Goal: Task Accomplishment & Management: Use online tool/utility

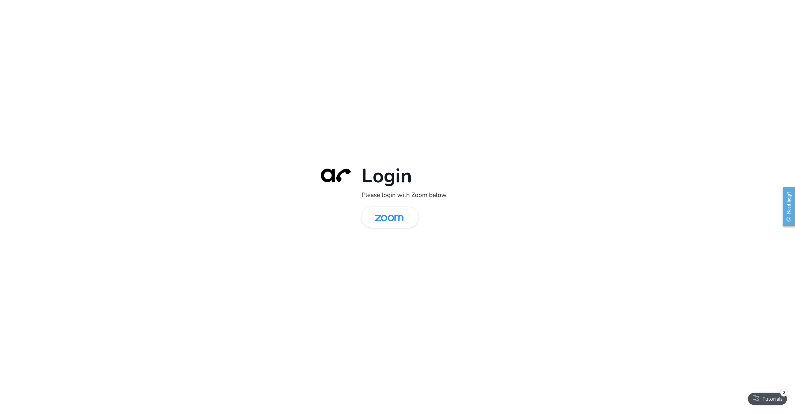
click at [381, 203] on div "Login Please login with Zoom below" at bounding box center [398, 206] width 168 height 86
click at [383, 216] on img at bounding box center [388, 217] width 41 height 19
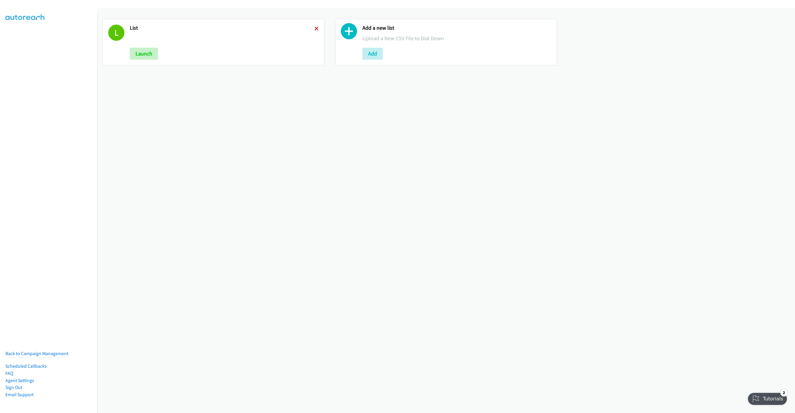
click at [314, 29] on icon at bounding box center [316, 29] width 4 height 4
click at [144, 54] on button "Add" at bounding box center [140, 54] width 20 height 12
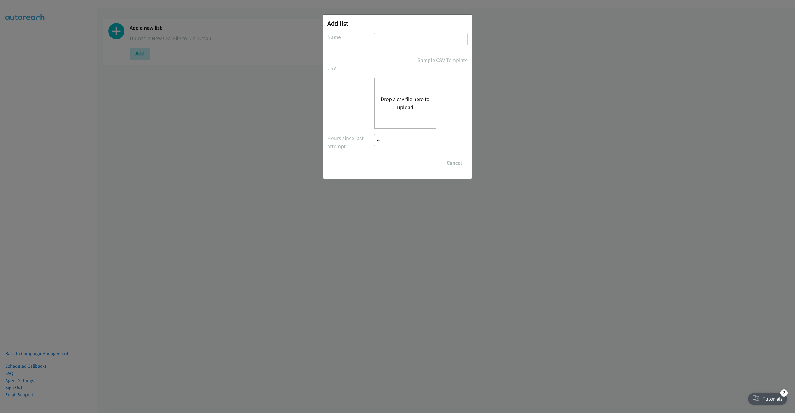
click at [422, 33] on input "text" at bounding box center [421, 39] width 94 height 12
click at [394, 99] on button "Drop a csv file here to upload" at bounding box center [405, 103] width 49 height 16
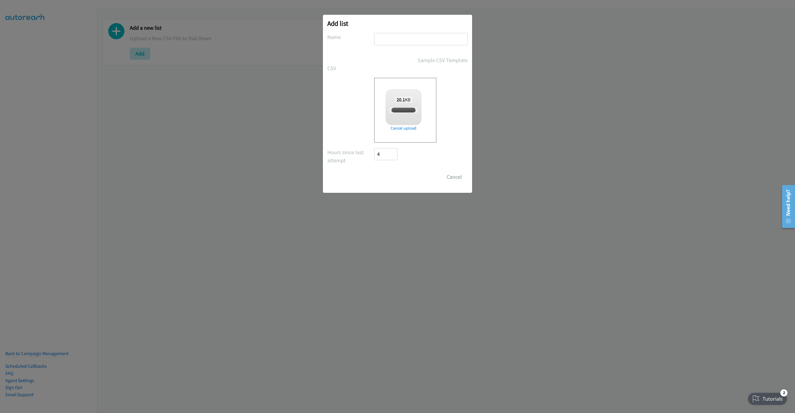
checkbox input "true"
click at [435, 37] on input "text" at bounding box center [421, 39] width 94 height 12
type input "LIST"
click at [375, 175] on input "Save List" at bounding box center [389, 177] width 31 height 12
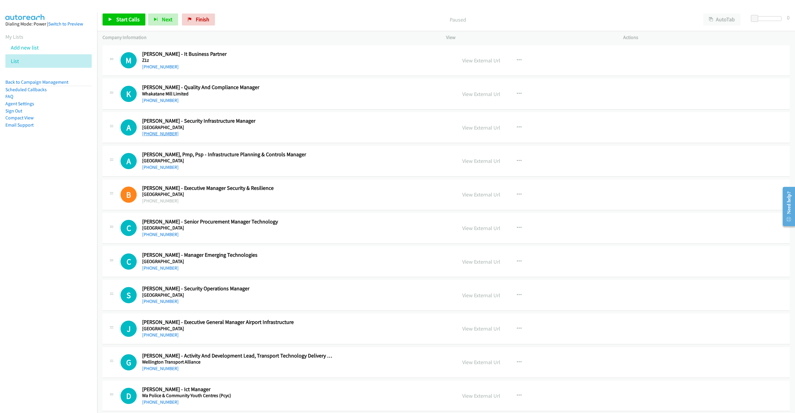
click at [165, 134] on link "+64 274 065 201" at bounding box center [160, 134] width 37 height 6
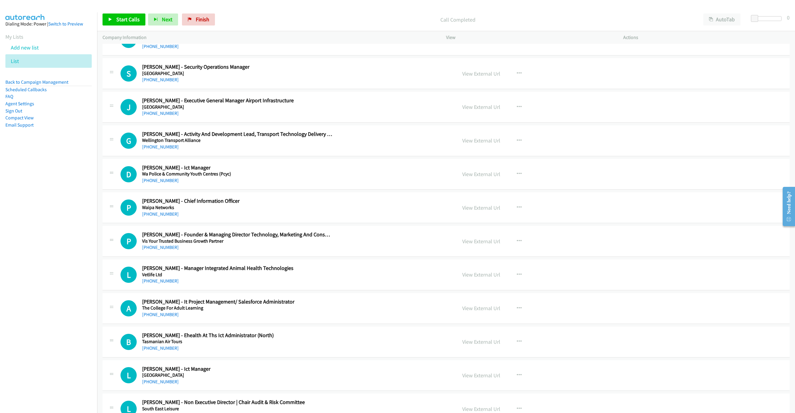
scroll to position [225, 0]
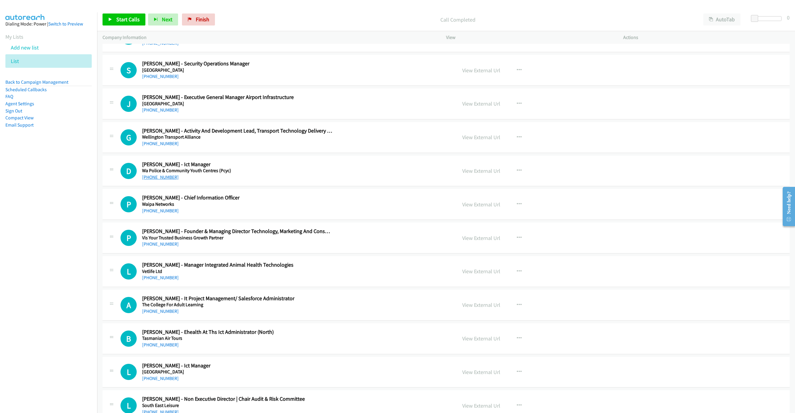
drag, startPoint x: 167, startPoint y: 181, endPoint x: 171, endPoint y: 178, distance: 4.8
click at [167, 180] on link "+61 438 930 677" at bounding box center [160, 177] width 37 height 6
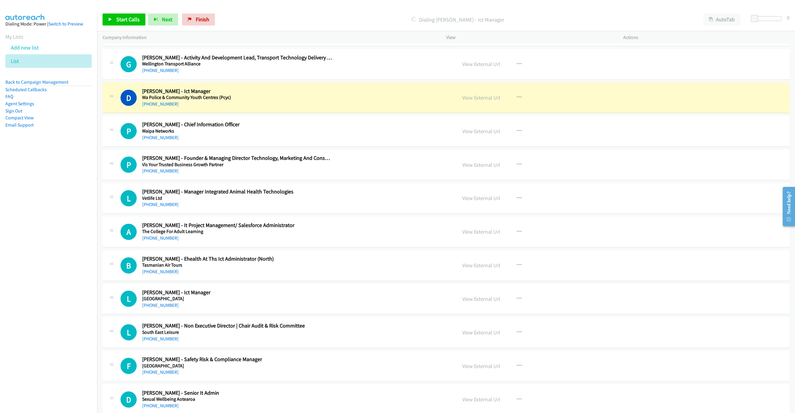
scroll to position [315, 0]
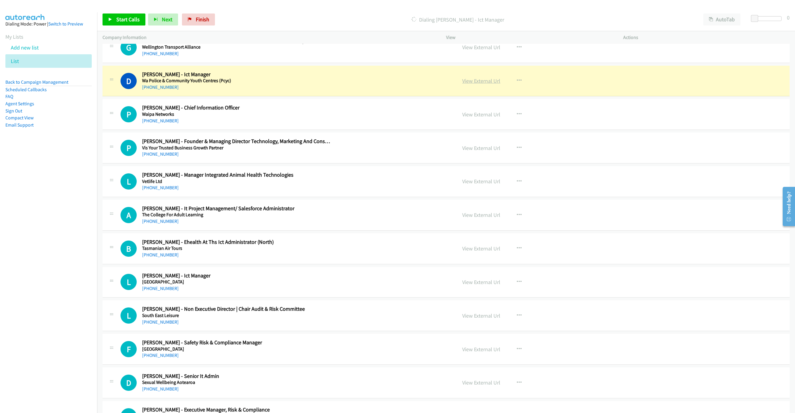
click at [485, 84] on link "View External Url" at bounding box center [481, 80] width 38 height 7
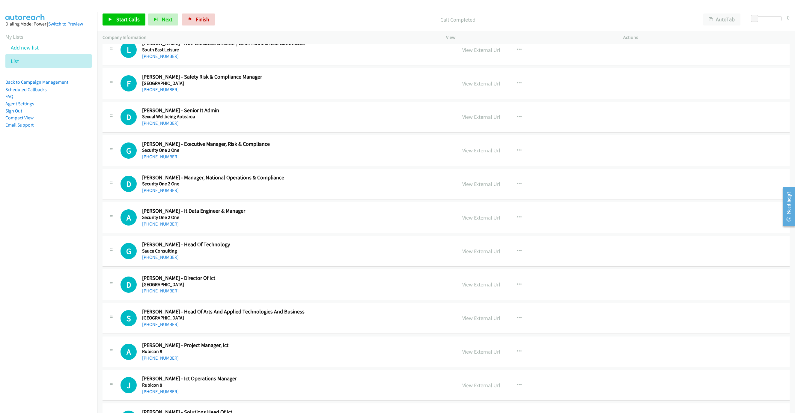
scroll to position [584, 0]
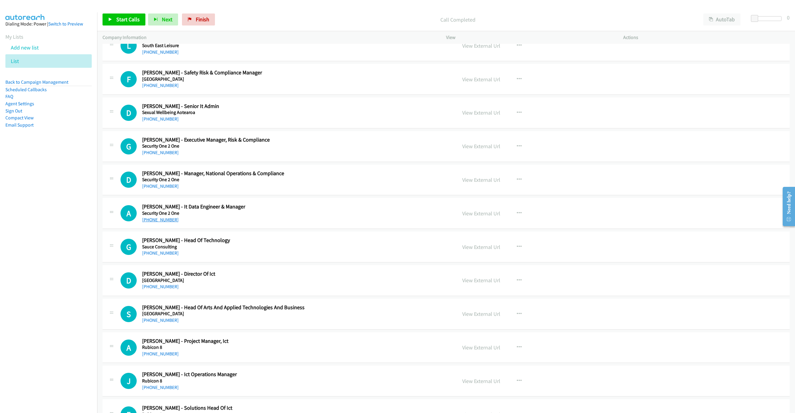
click at [166, 222] on link "+61 3 7036 0291" at bounding box center [160, 220] width 37 height 6
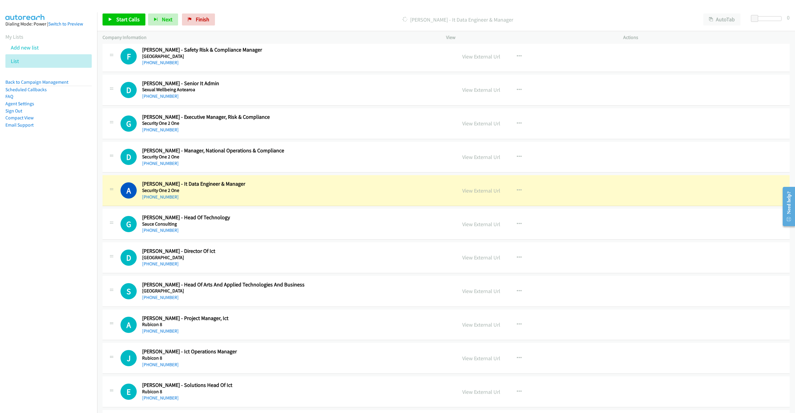
scroll to position [719, 0]
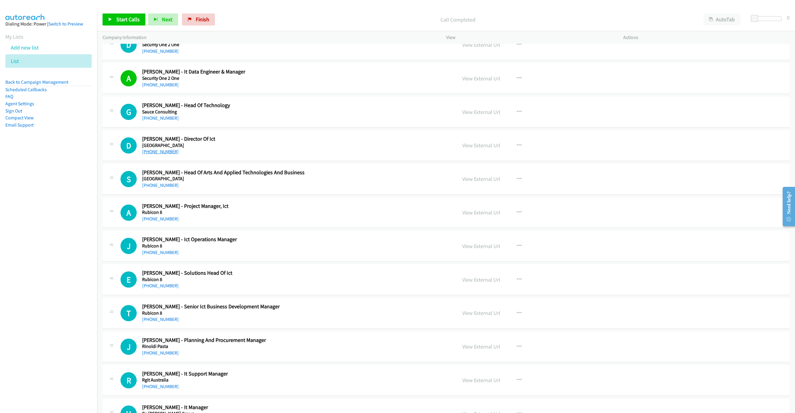
click at [170, 154] on link "+61 7 5573 8677" at bounding box center [160, 152] width 37 height 6
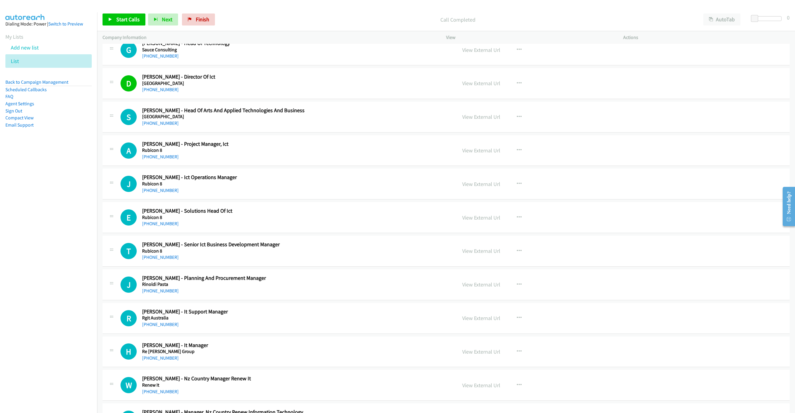
scroll to position [809, 0]
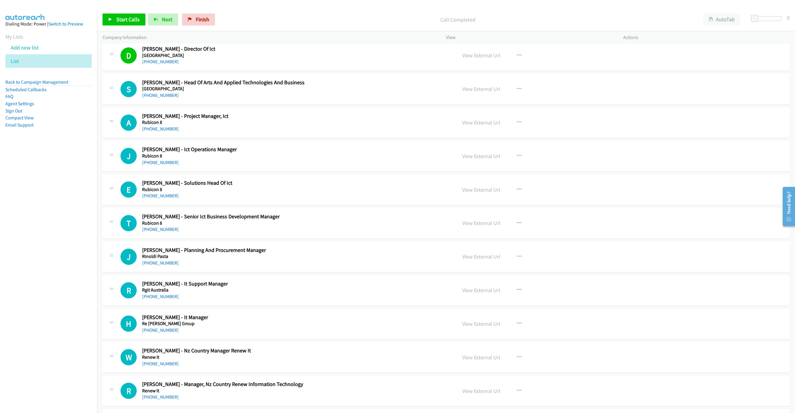
drag, startPoint x: 157, startPoint y: 132, endPoint x: 268, endPoint y: 169, distance: 117.4
click at [157, 132] on link "+61 488 244 100" at bounding box center [160, 129] width 37 height 6
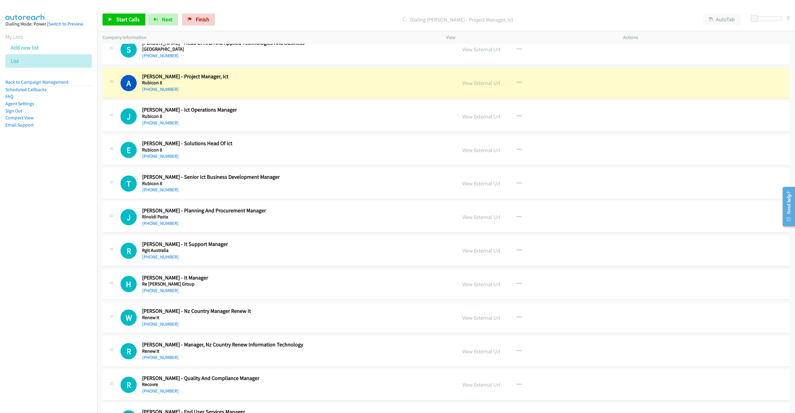
scroll to position [854, 0]
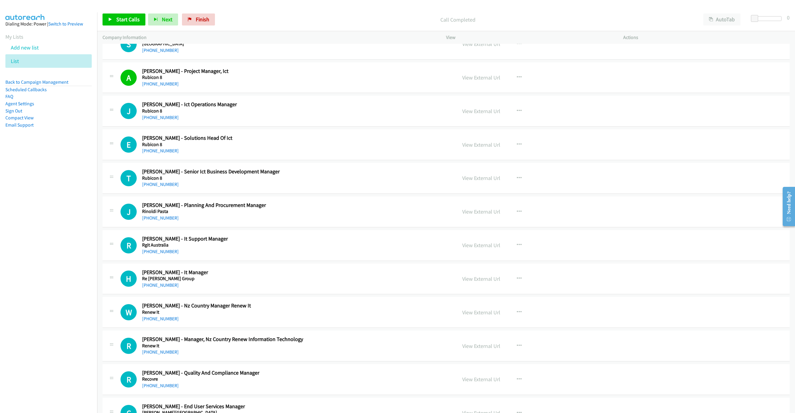
click at [152, 120] on link "+61 407 730 230" at bounding box center [160, 117] width 37 height 6
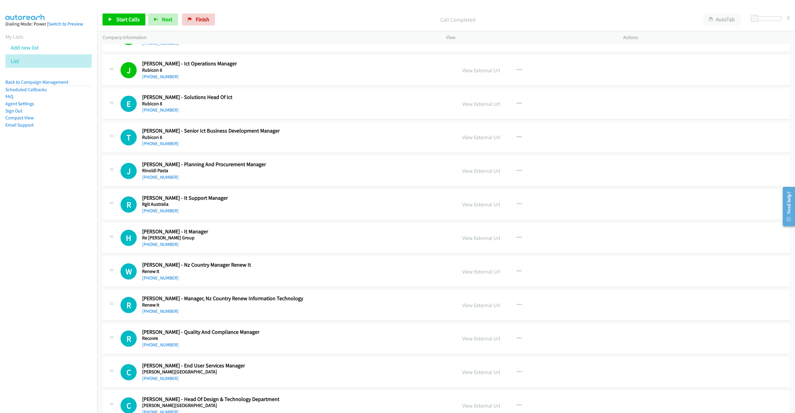
scroll to position [899, 0]
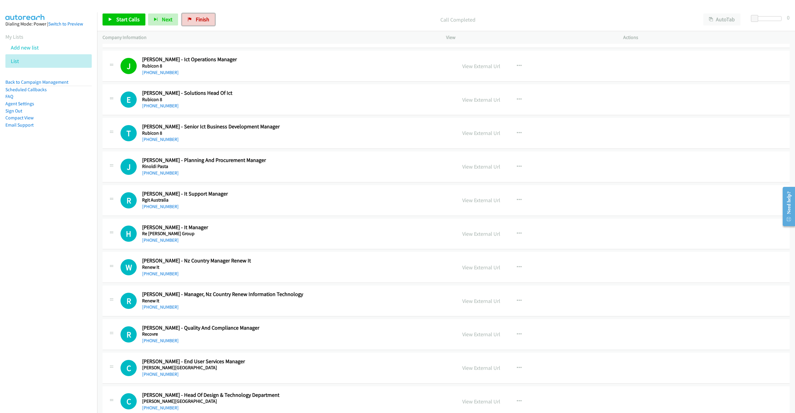
click at [202, 21] on span "Finish" at bounding box center [202, 19] width 13 height 7
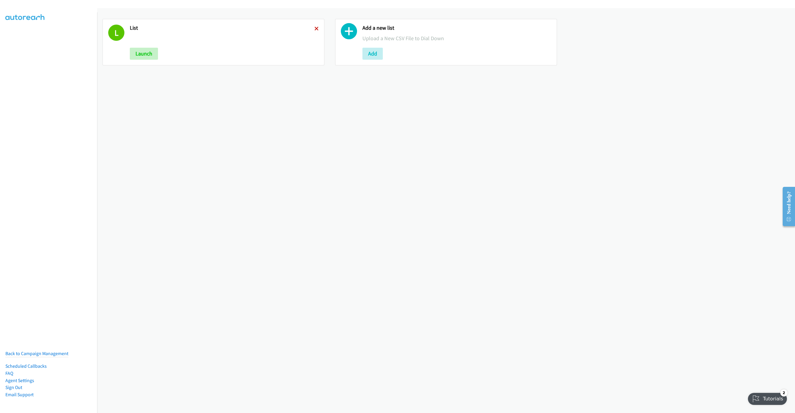
drag, startPoint x: 306, startPoint y: 30, endPoint x: 316, endPoint y: 29, distance: 10.0
click at [307, 30] on h2 "List" at bounding box center [222, 28] width 185 height 7
click at [317, 28] on div "L List Launch" at bounding box center [214, 42] width 222 height 46
click at [310, 31] on h2 "List" at bounding box center [222, 28] width 185 height 7
click at [317, 30] on div "L List Launch" at bounding box center [214, 42] width 222 height 46
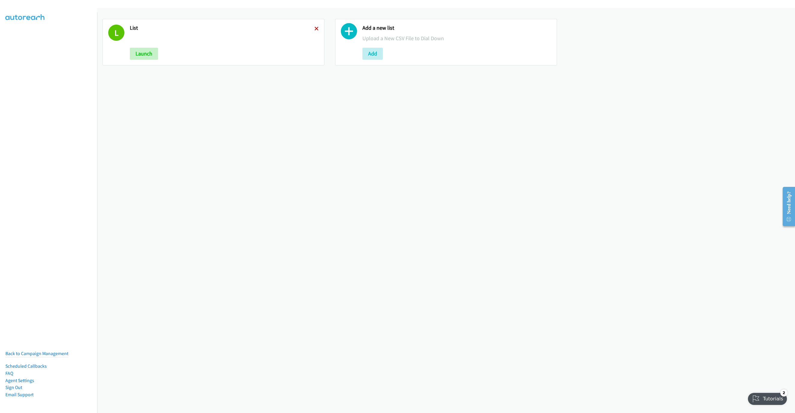
click at [315, 29] on icon at bounding box center [316, 29] width 4 height 4
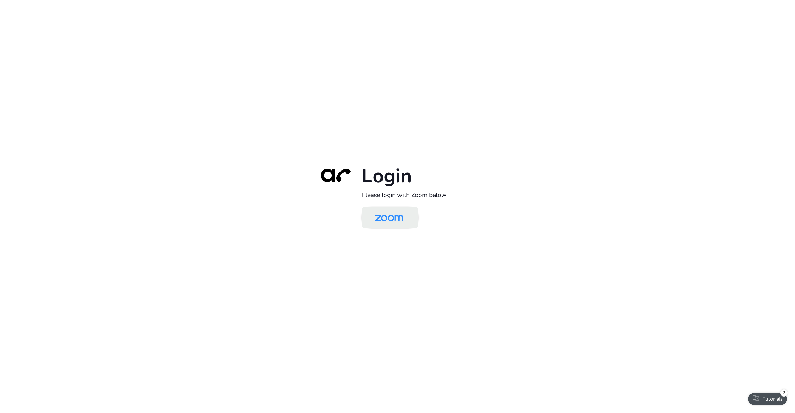
click at [395, 213] on img at bounding box center [388, 217] width 41 height 19
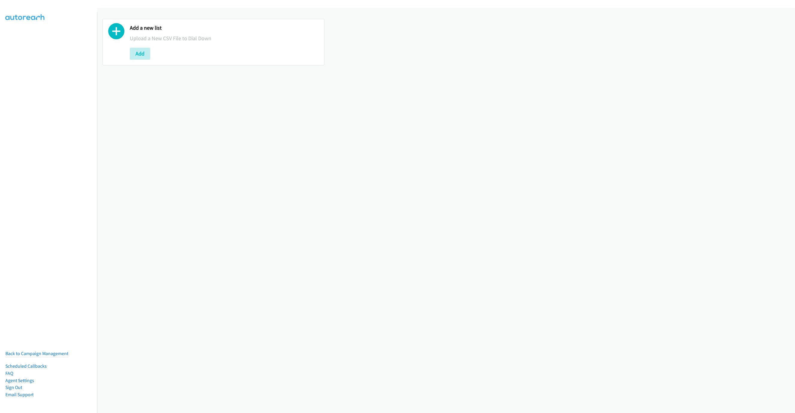
click at [129, 45] on div "Add a new list Upload a New CSV File to Dial Down Add" at bounding box center [214, 42] width 222 height 46
click at [132, 56] on button "Add" at bounding box center [140, 54] width 20 height 12
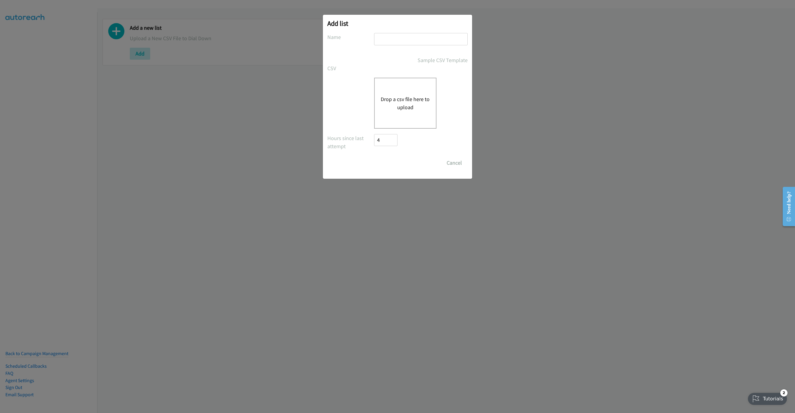
click at [392, 97] on button "Drop a csv file here to upload" at bounding box center [405, 103] width 49 height 16
click at [434, 100] on div "Drop a csv file here to upload" at bounding box center [405, 103] width 62 height 51
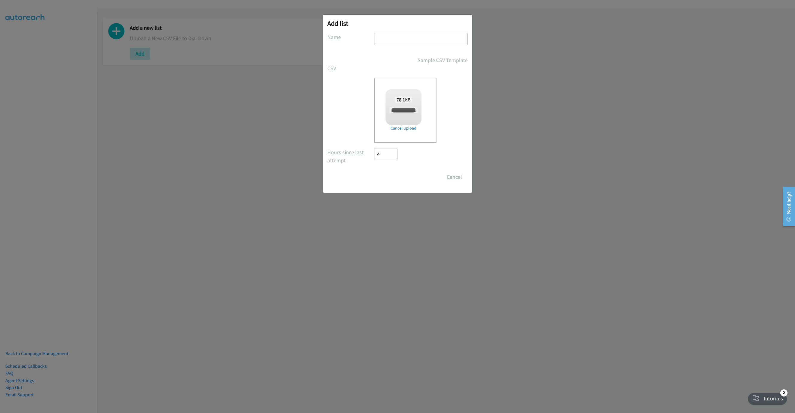
click at [406, 32] on div "Add list No phone fields were returned for that Report or List View Please uplo…" at bounding box center [397, 104] width 149 height 178
checkbox input "true"
click at [408, 39] on input "text" at bounding box center [421, 39] width 94 height 12
click at [413, 36] on input "text" at bounding box center [421, 39] width 94 height 12
type input "s"
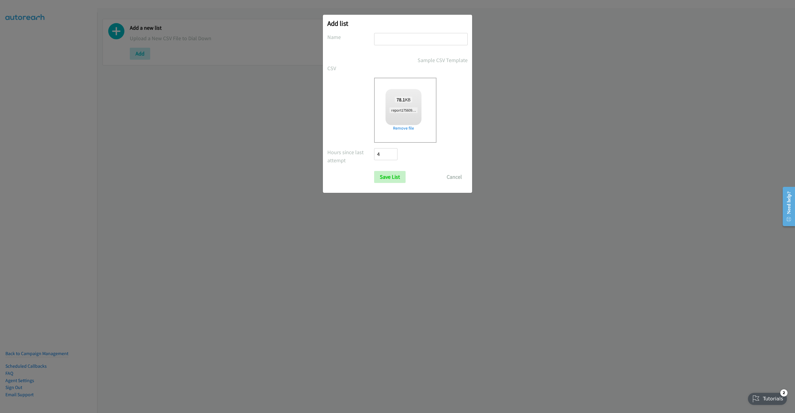
click at [413, 36] on input "text" at bounding box center [421, 39] width 94 height 12
type input "l"
click at [400, 176] on input "Save List" at bounding box center [389, 177] width 31 height 12
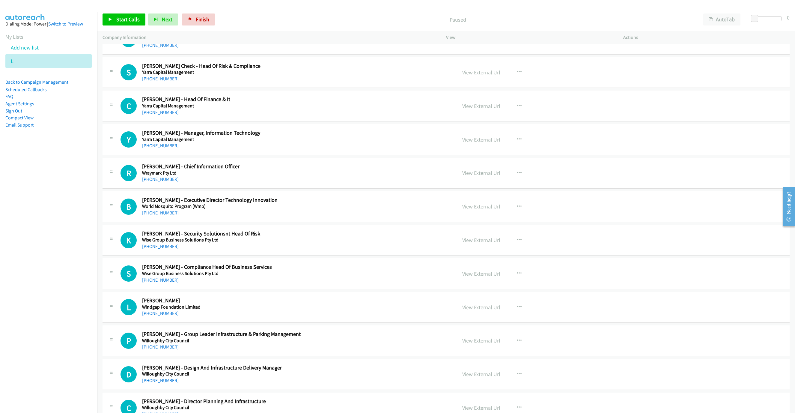
scroll to position [180, 0]
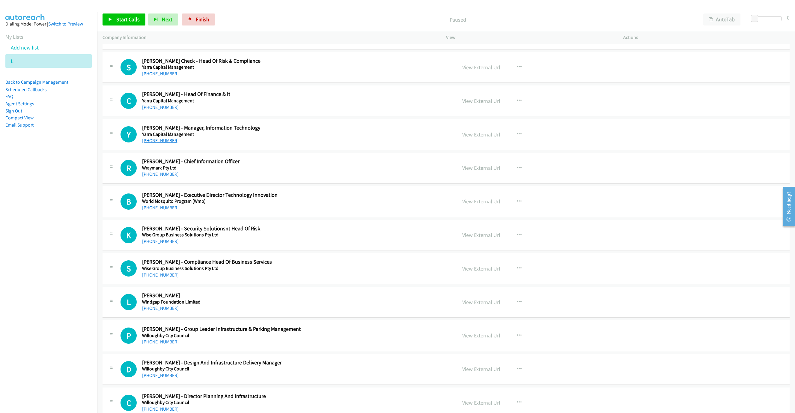
click at [156, 141] on link "[PHONE_NUMBER]" at bounding box center [160, 141] width 37 height 6
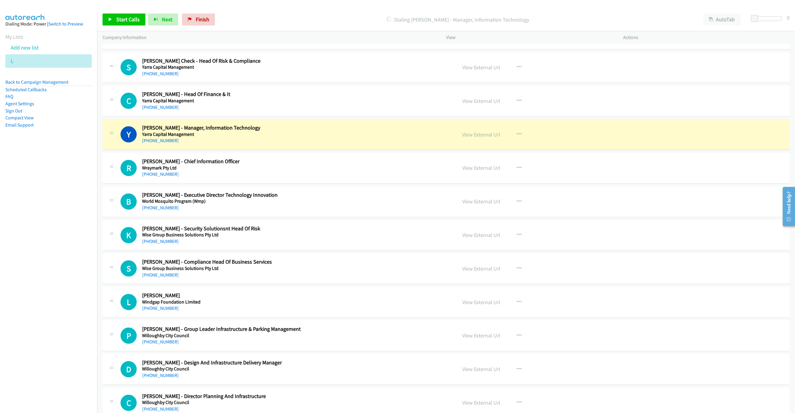
click at [410, 150] on div "Y Callback Scheduled Yass Perera - Manager, Information Technology Yarra Capita…" at bounding box center [446, 134] width 687 height 31
click at [487, 135] on link "View External Url" at bounding box center [481, 134] width 38 height 7
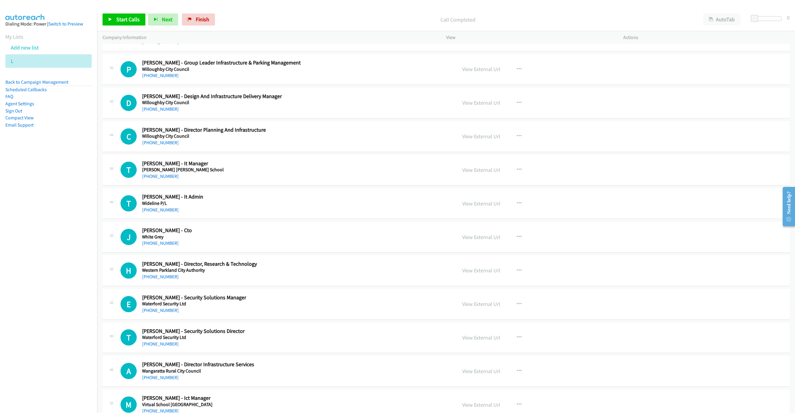
scroll to position [450, 0]
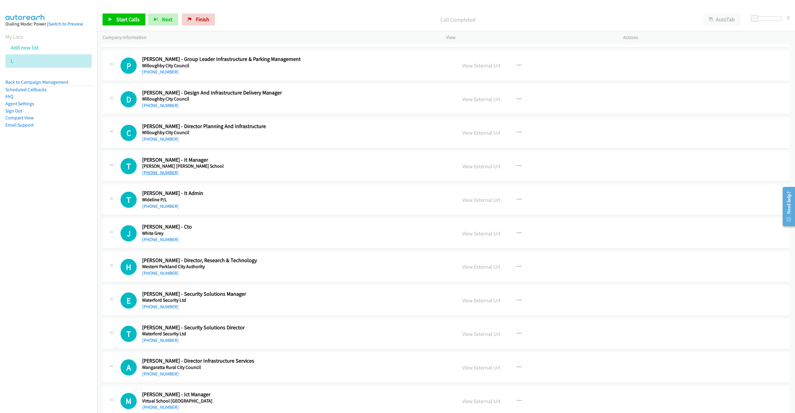
click at [146, 174] on link "[PHONE_NUMBER]" at bounding box center [160, 173] width 37 height 6
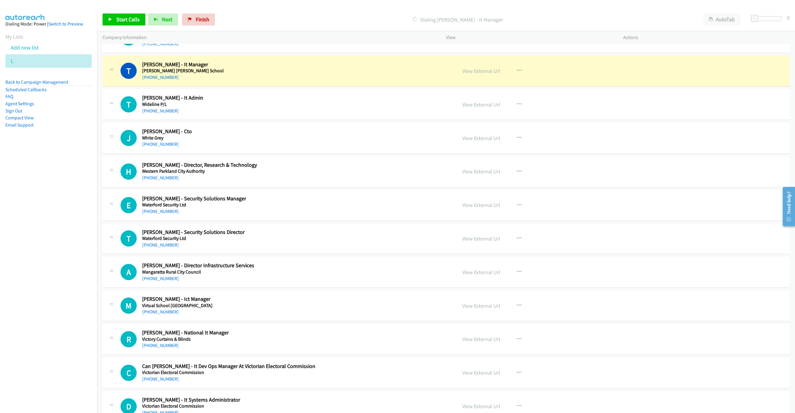
scroll to position [539, 0]
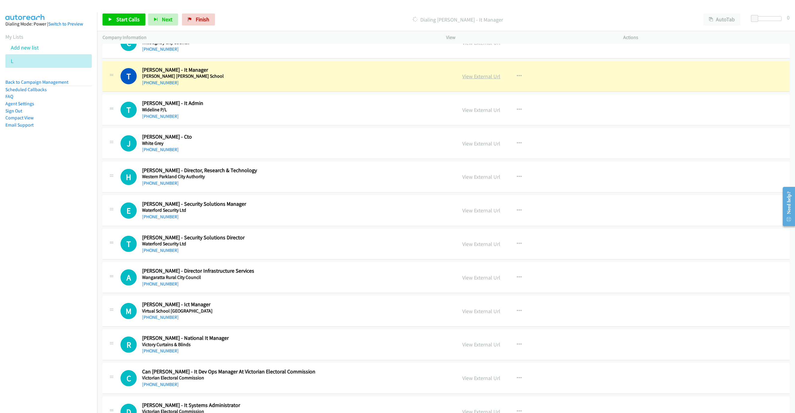
click at [488, 80] on link "View External Url" at bounding box center [481, 76] width 38 height 7
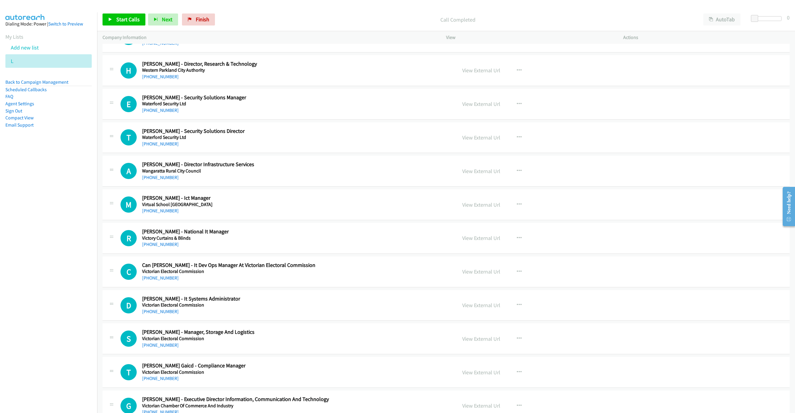
scroll to position [674, 0]
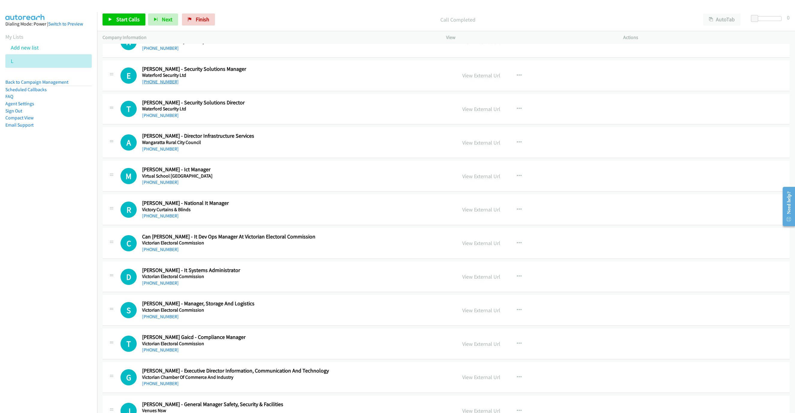
click at [160, 84] on link "[PHONE_NUMBER]" at bounding box center [160, 82] width 37 height 6
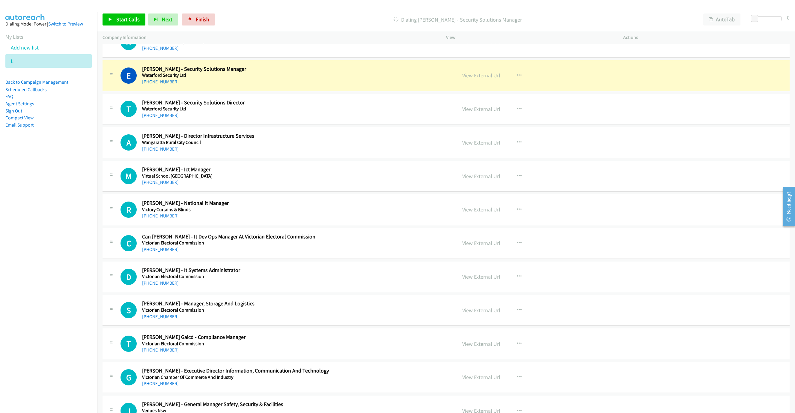
click at [486, 79] on link "View External Url" at bounding box center [481, 75] width 38 height 7
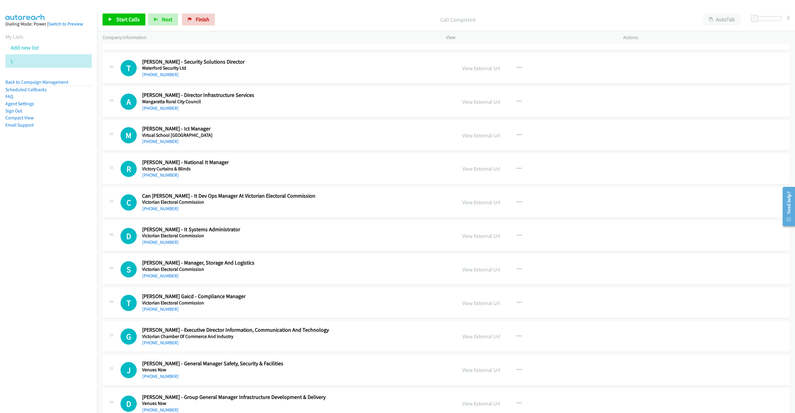
scroll to position [719, 0]
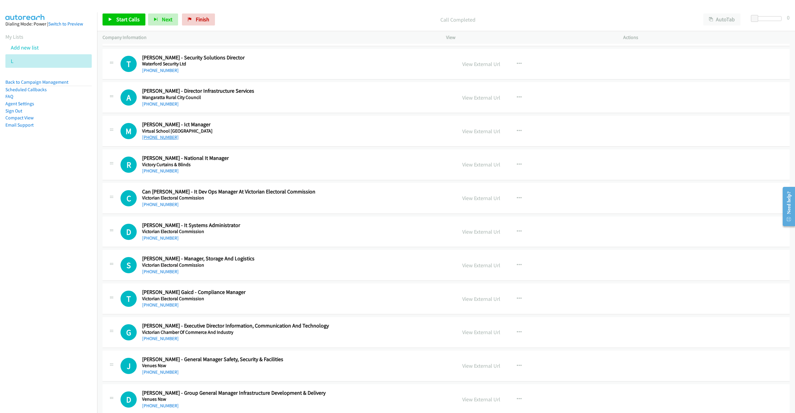
click at [161, 140] on link "[PHONE_NUMBER]" at bounding box center [160, 137] width 37 height 6
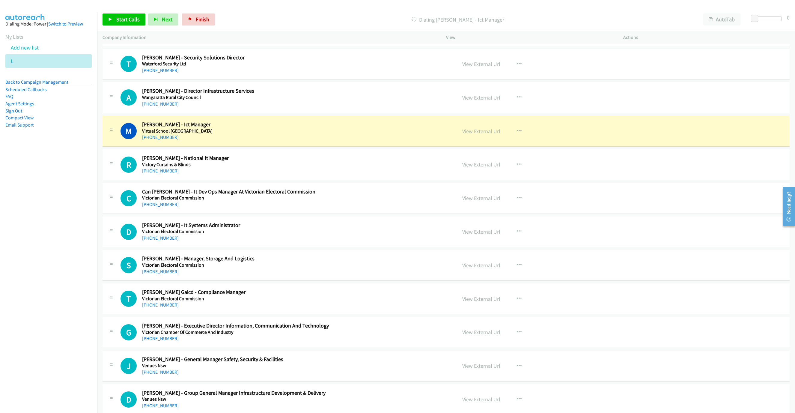
click at [298, 139] on div "[PHONE_NUMBER]" at bounding box center [249, 137] width 214 height 7
click at [488, 135] on link "View External Url" at bounding box center [481, 131] width 38 height 7
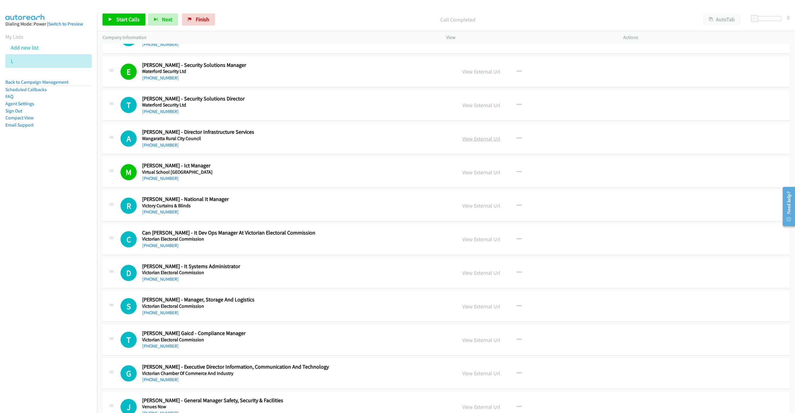
scroll to position [674, 0]
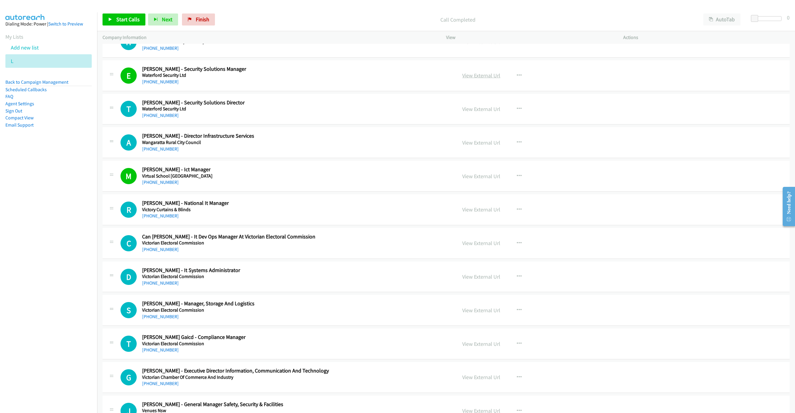
click at [471, 79] on link "View External Url" at bounding box center [481, 75] width 38 height 7
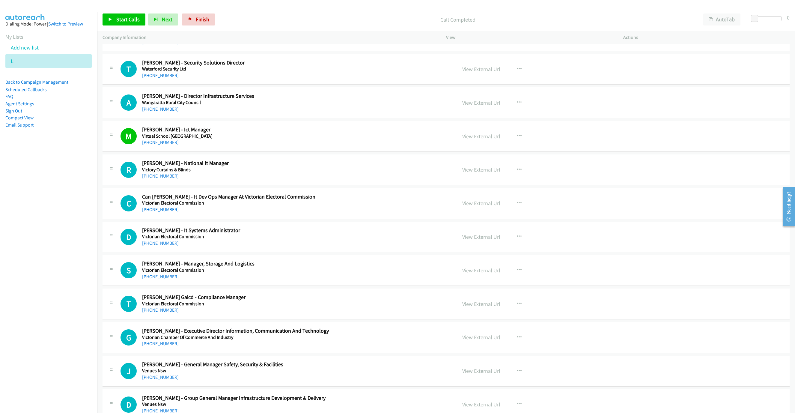
scroll to position [719, 0]
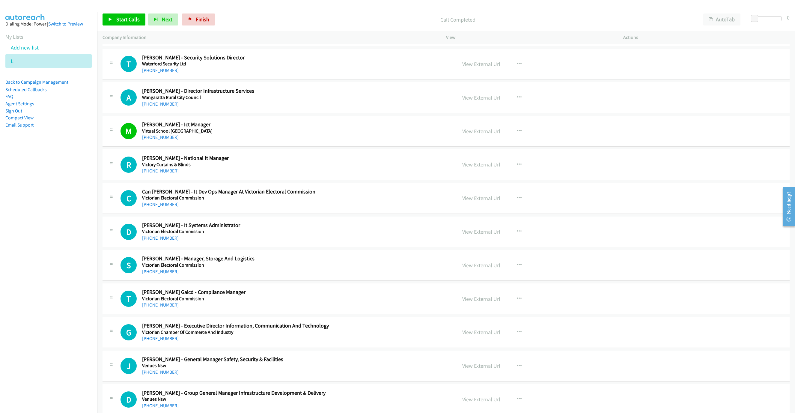
click at [163, 174] on link "[PHONE_NUMBER]" at bounding box center [160, 171] width 37 height 6
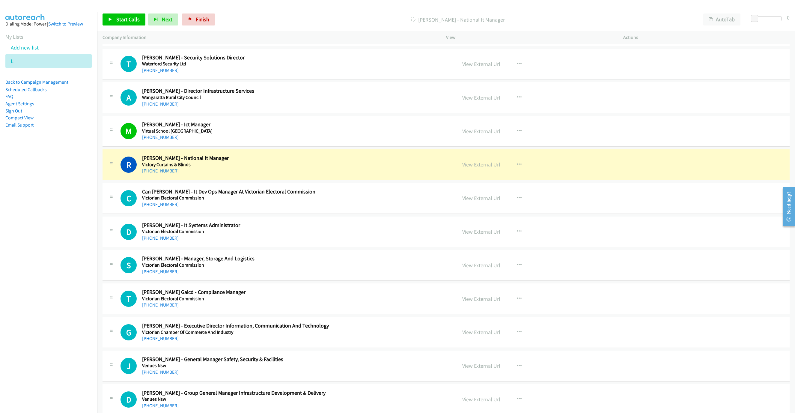
click at [486, 167] on link "View External Url" at bounding box center [481, 164] width 38 height 7
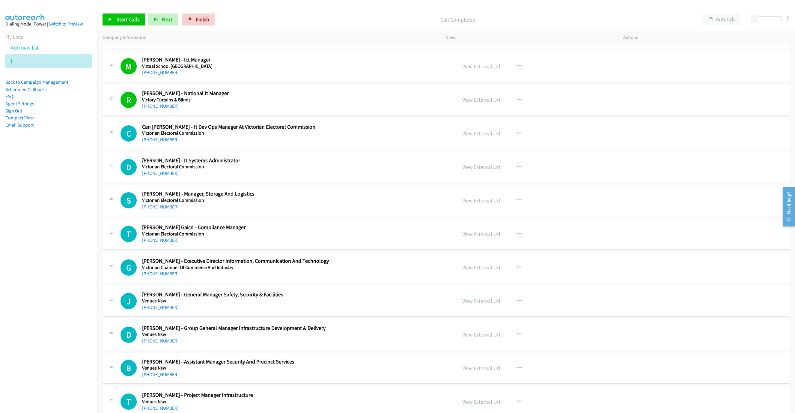
scroll to position [809, 0]
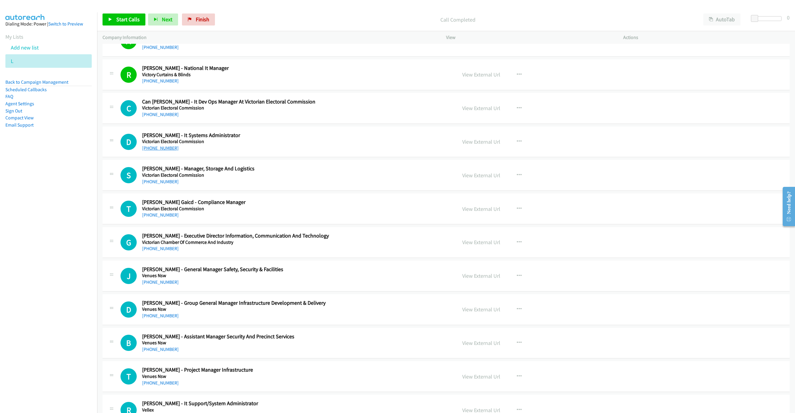
click at [160, 151] on link "[PHONE_NUMBER]" at bounding box center [160, 148] width 37 height 6
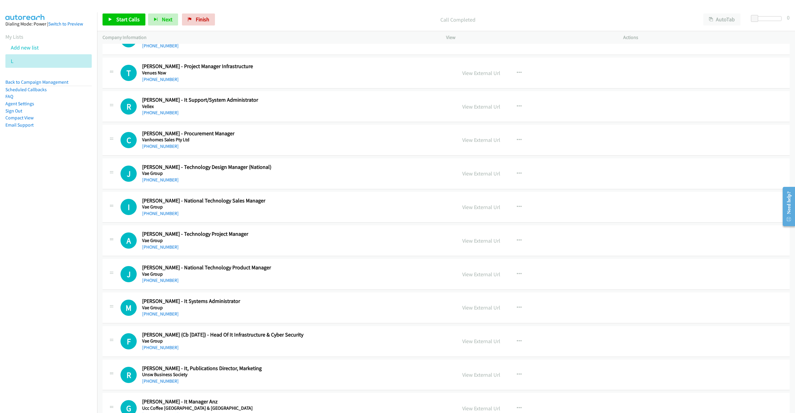
scroll to position [1124, 0]
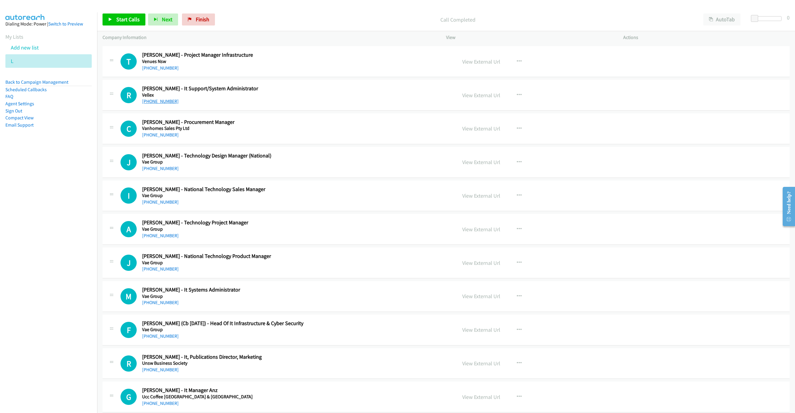
click at [156, 104] on link "[PHONE_NUMBER]" at bounding box center [160, 101] width 37 height 6
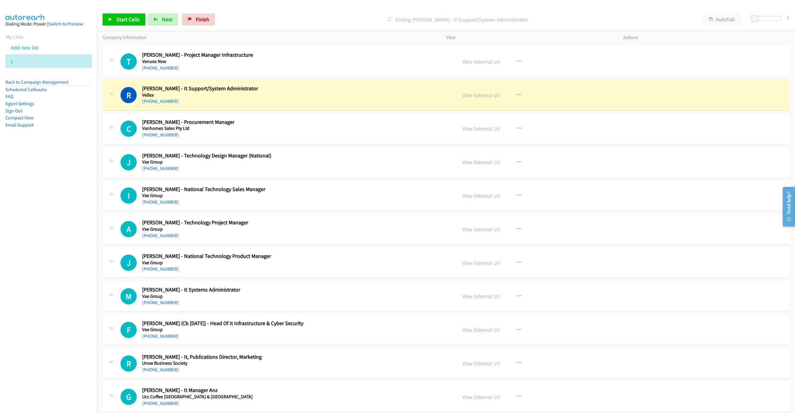
click at [415, 94] on div "R Callback Scheduled Ryan Oei - It Support/System Administrator Vellex Australi…" at bounding box center [285, 95] width 331 height 20
click at [482, 99] on link "View External Url" at bounding box center [481, 95] width 38 height 7
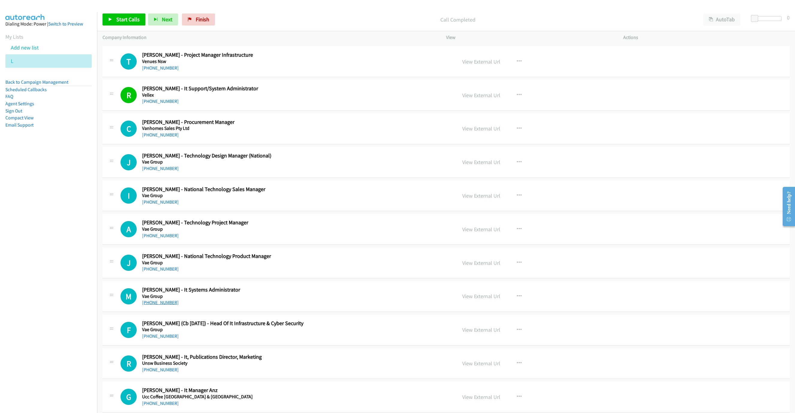
click at [157, 305] on link "[PHONE_NUMBER]" at bounding box center [160, 302] width 37 height 6
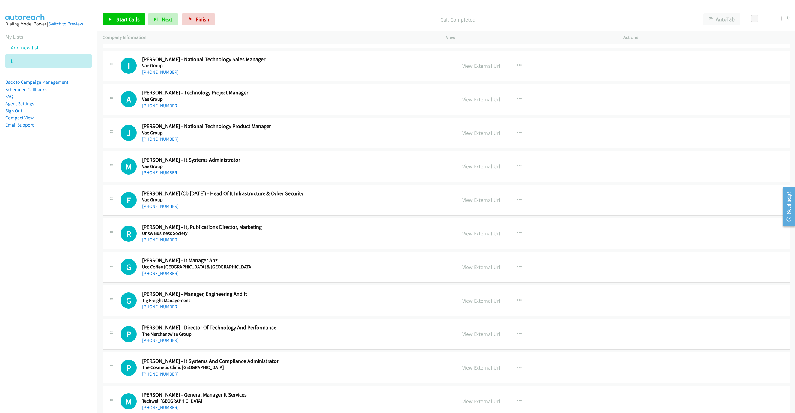
scroll to position [1259, 0]
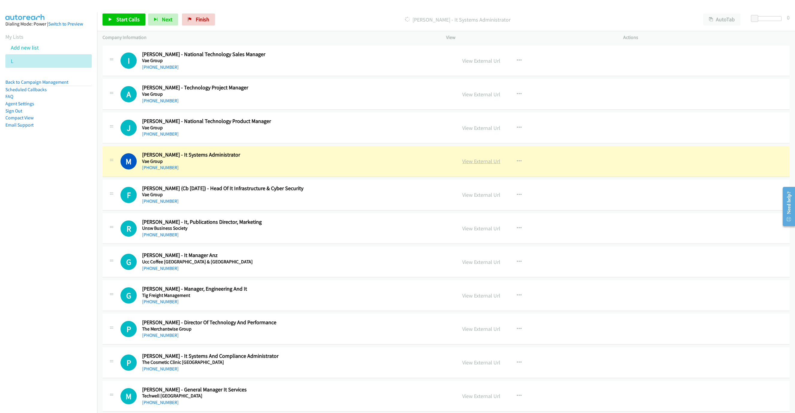
drag, startPoint x: 458, startPoint y: 170, endPoint x: 463, endPoint y: 167, distance: 6.3
click at [458, 170] on div "View External Url View External Url Schedule/Manage Callback Start Calls Here R…" at bounding box center [548, 161] width 183 height 20
click at [468, 164] on link "View External Url" at bounding box center [481, 161] width 38 height 7
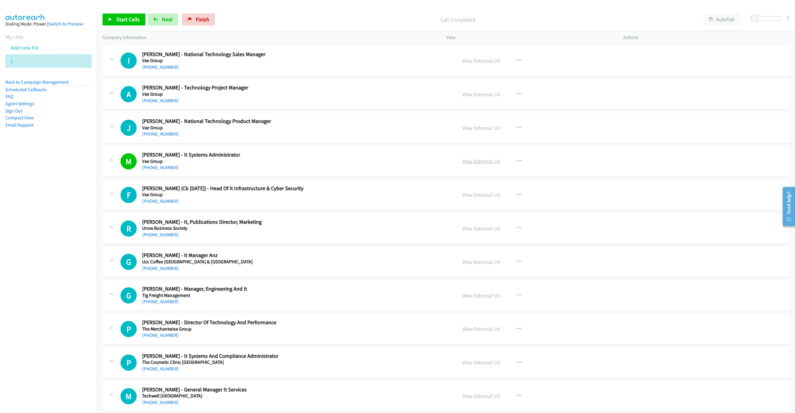
click at [488, 165] on link "View External Url" at bounding box center [481, 161] width 38 height 7
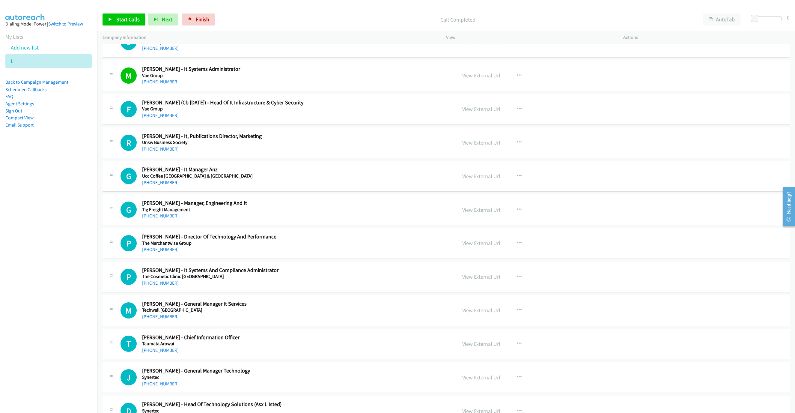
scroll to position [1349, 0]
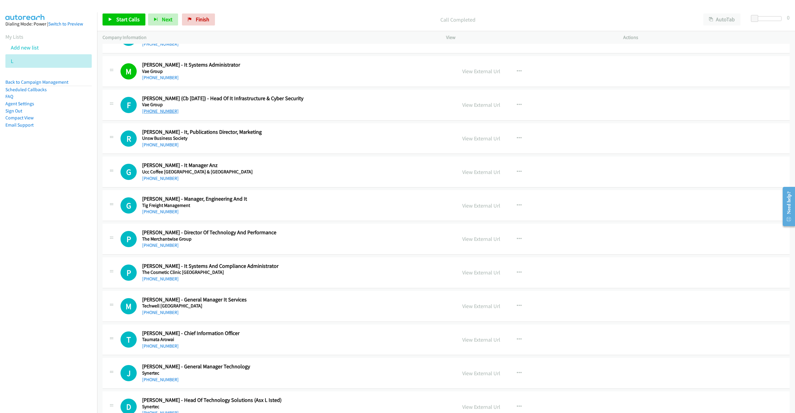
click at [162, 114] on link "[PHONE_NUMBER]" at bounding box center [160, 111] width 37 height 6
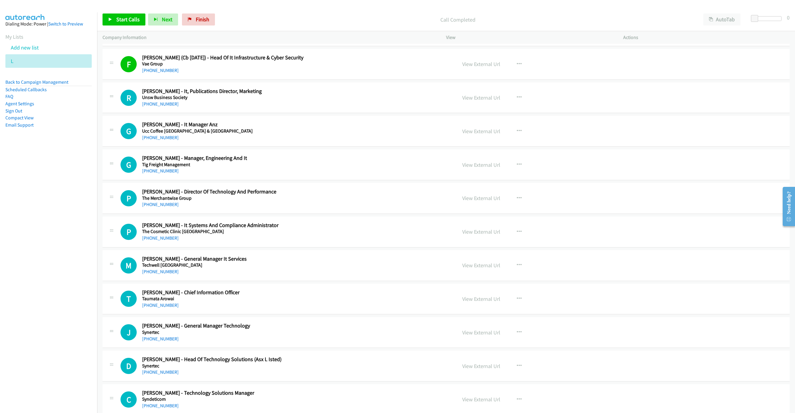
scroll to position [1394, 0]
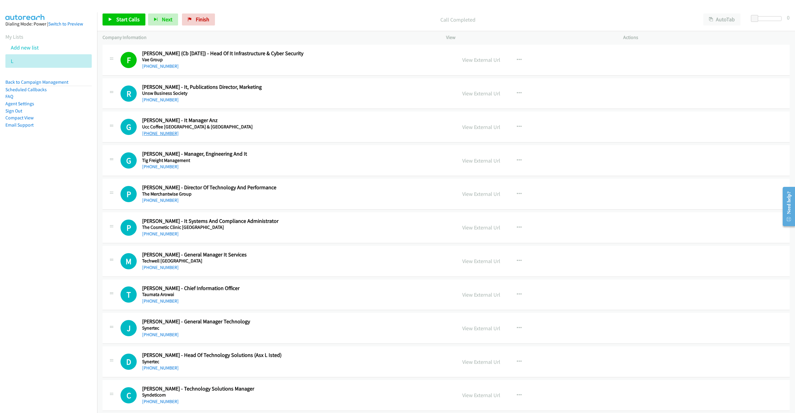
click at [154, 136] on link "[PHONE_NUMBER]" at bounding box center [160, 133] width 37 height 6
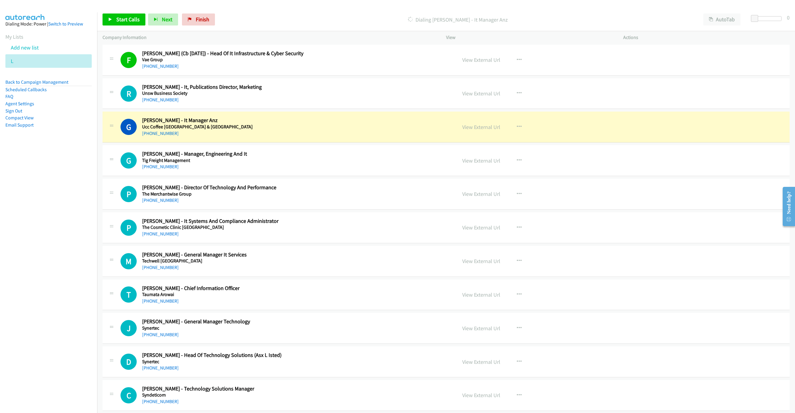
click at [381, 137] on div "G Callback Scheduled Greg Wratt - It Manager Anz Ucc Coffee Australia & New Zea…" at bounding box center [285, 127] width 331 height 20
click at [476, 130] on link "View External Url" at bounding box center [481, 126] width 38 height 7
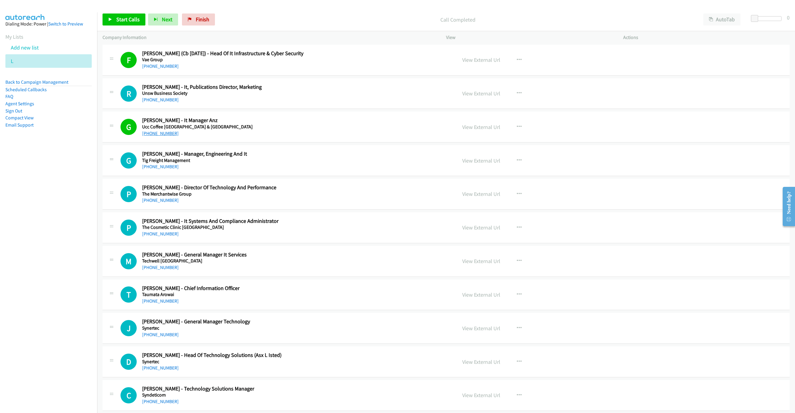
click at [168, 136] on link "[PHONE_NUMBER]" at bounding box center [160, 133] width 37 height 6
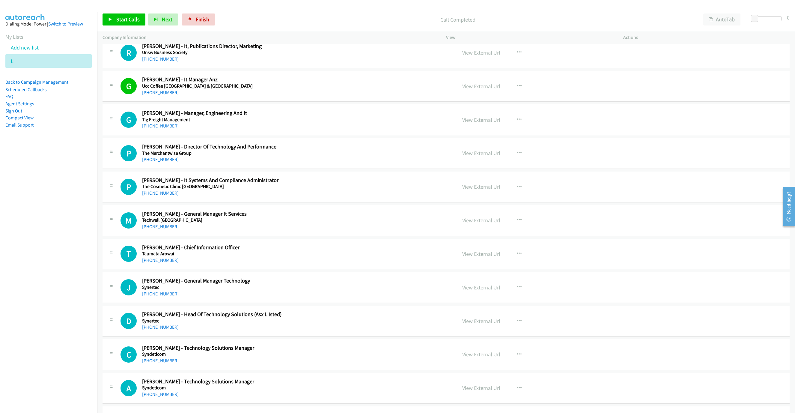
scroll to position [1439, 0]
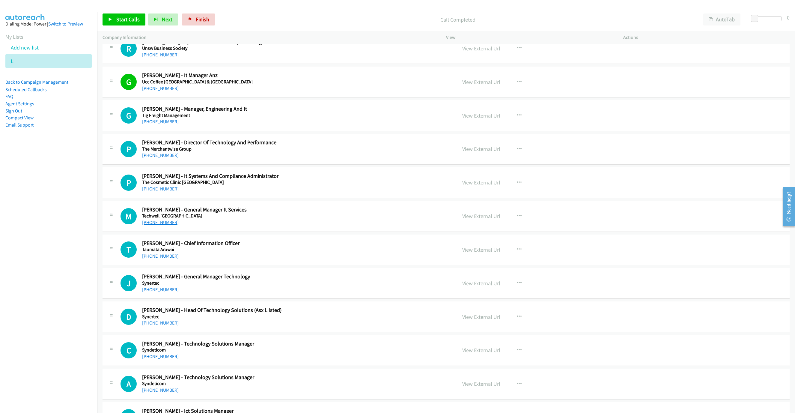
click at [154, 225] on link "[PHONE_NUMBER]" at bounding box center [160, 222] width 37 height 6
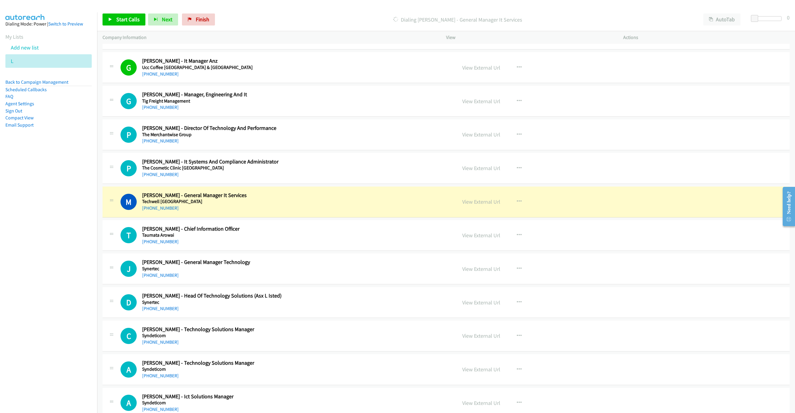
scroll to position [1484, 0]
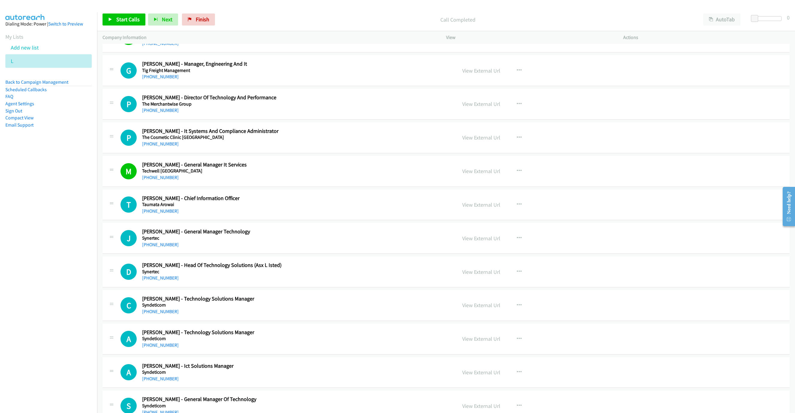
click at [163, 147] on div "[PHONE_NUMBER]" at bounding box center [249, 143] width 214 height 7
click at [159, 147] on link "[PHONE_NUMBER]" at bounding box center [160, 144] width 37 height 6
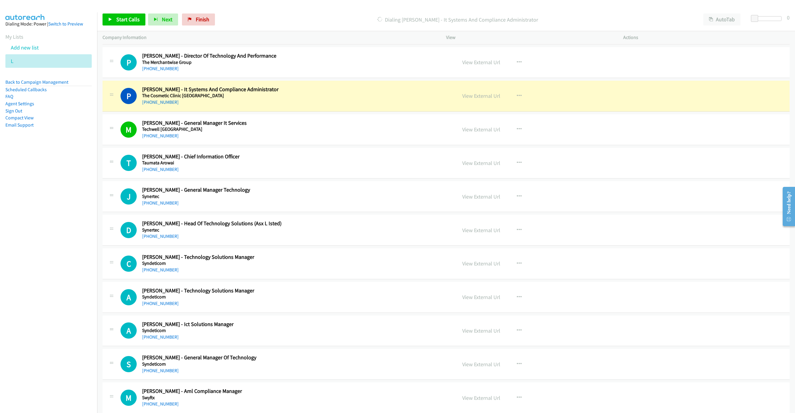
scroll to position [1529, 0]
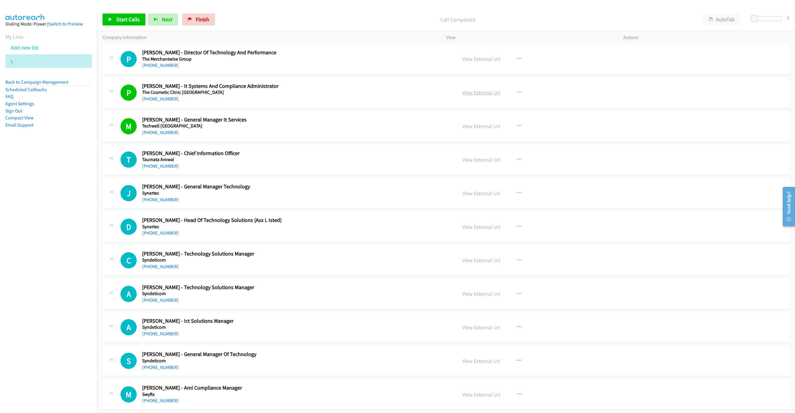
click at [488, 96] on link "View External Url" at bounding box center [481, 92] width 38 height 7
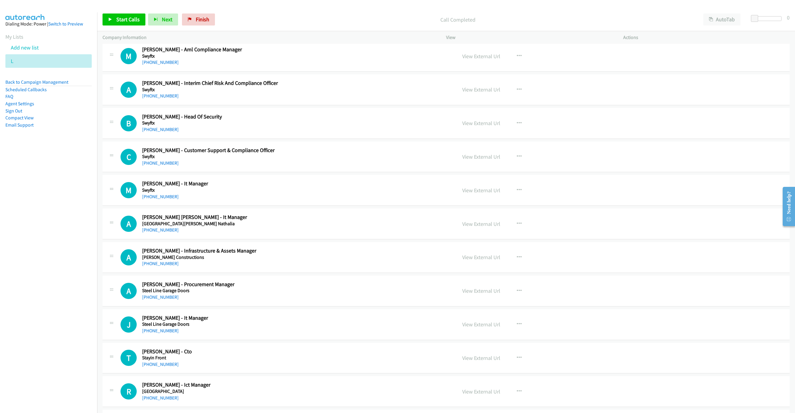
scroll to position [1888, 0]
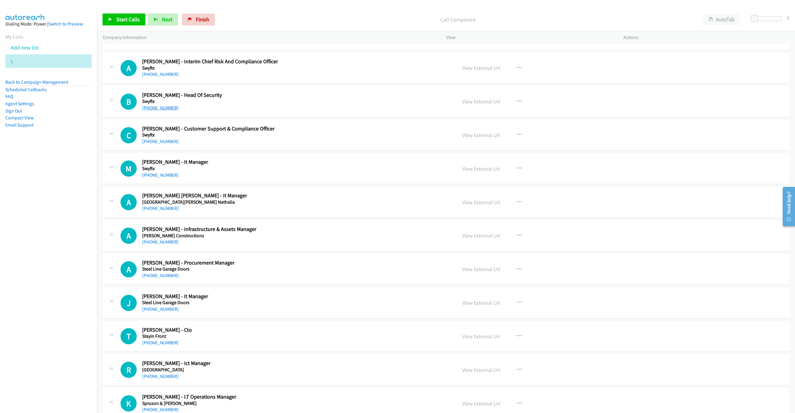
click at [157, 111] on link "[PHONE_NUMBER]" at bounding box center [160, 108] width 37 height 6
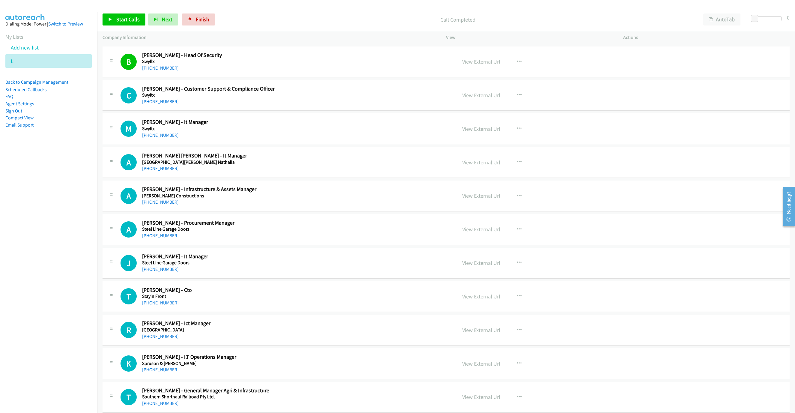
scroll to position [1933, 0]
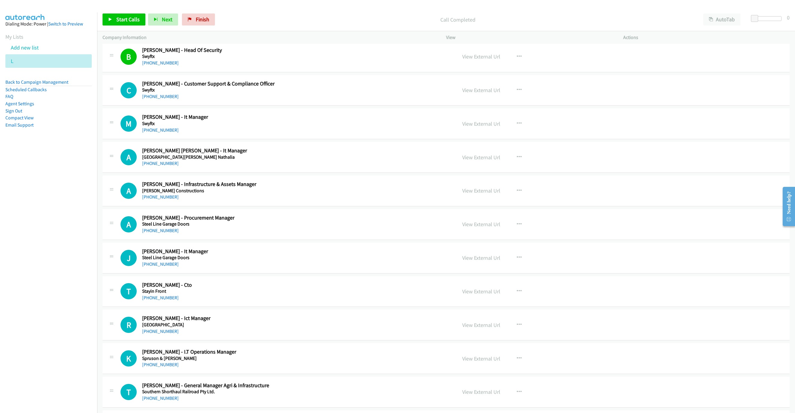
click at [164, 126] on h5 "Swyftx" at bounding box center [249, 123] width 214 height 6
click at [161, 139] on div "M Callback Scheduled Matt George - It Manager Swyftx Australia/Sydney +61 431 0…" at bounding box center [446, 123] width 687 height 31
click at [164, 133] on link "[PHONE_NUMBER]" at bounding box center [160, 130] width 37 height 6
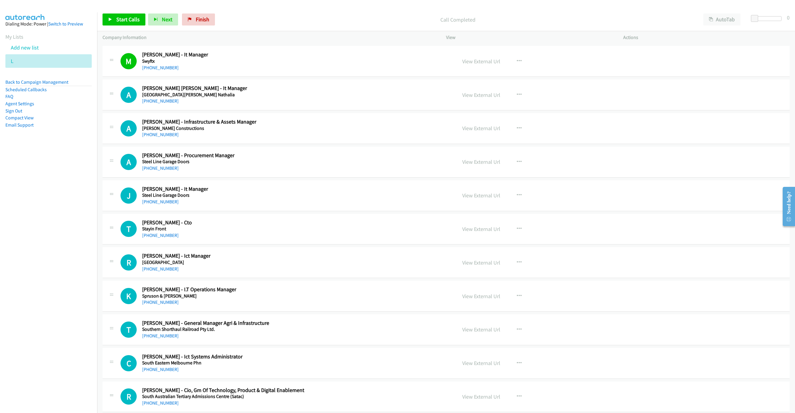
scroll to position [2023, 0]
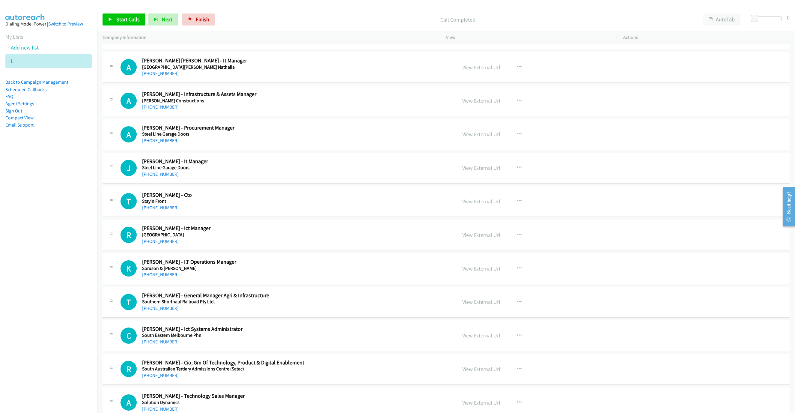
click at [156, 177] on link "[PHONE_NUMBER]" at bounding box center [160, 174] width 37 height 6
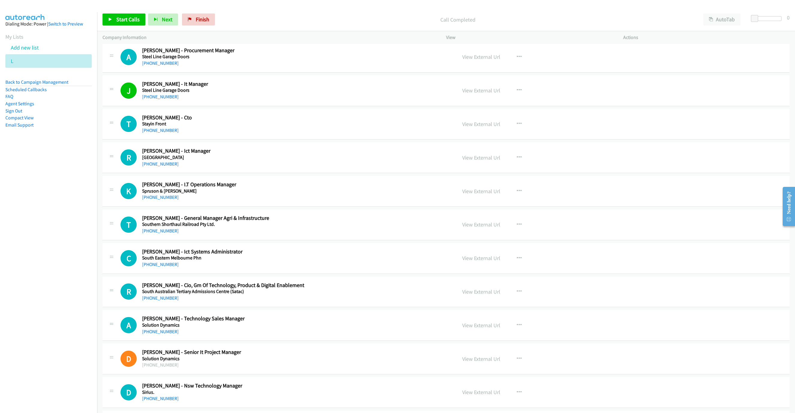
scroll to position [2113, 0]
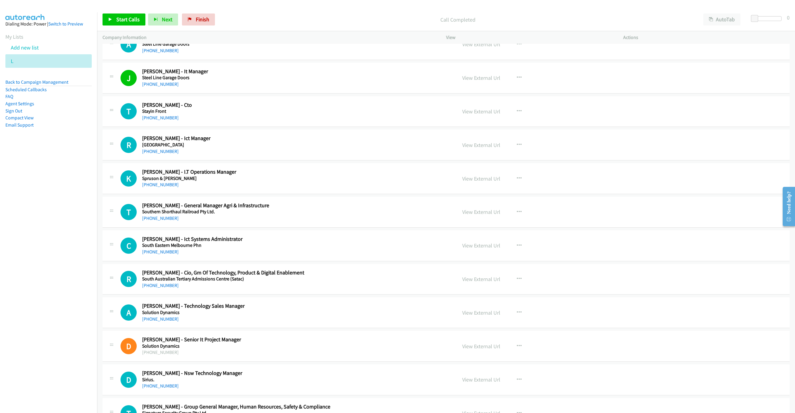
click at [158, 155] on div "[PHONE_NUMBER]" at bounding box center [249, 151] width 214 height 7
click at [157, 154] on link "[PHONE_NUMBER]" at bounding box center [160, 151] width 37 height 6
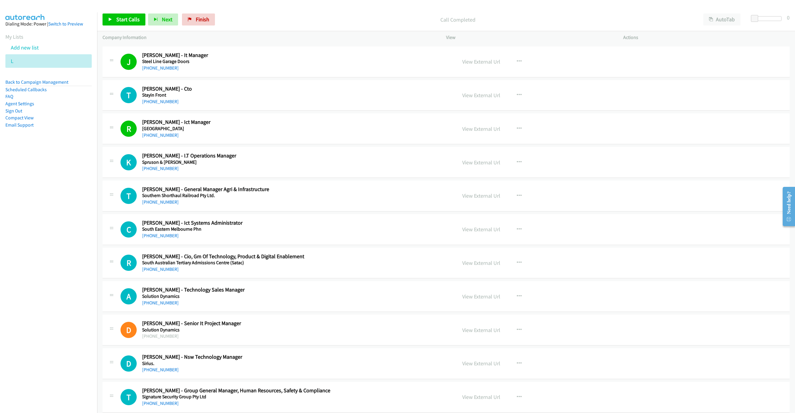
scroll to position [2203, 0]
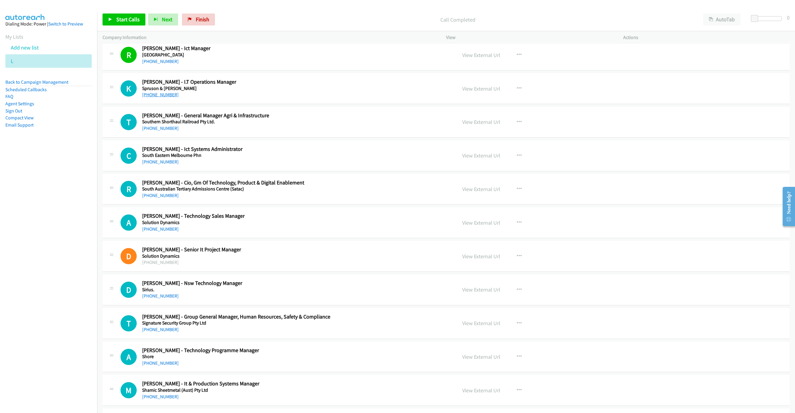
click at [151, 97] on link "[PHONE_NUMBER]" at bounding box center [160, 95] width 37 height 6
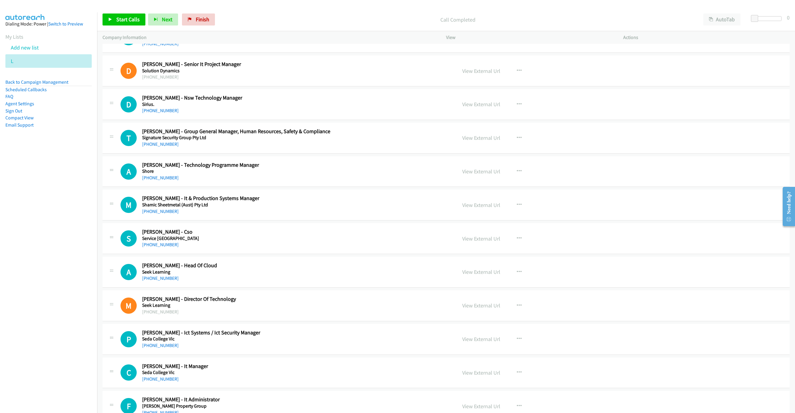
scroll to position [2428, 0]
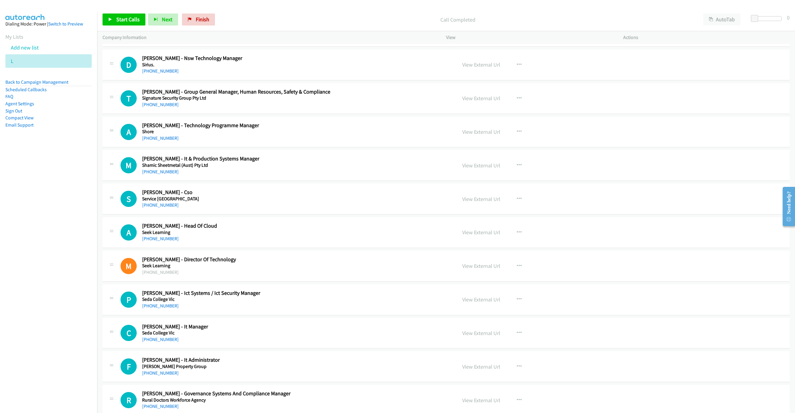
click at [292, 214] on div "S Callback Scheduled Samantha Breen - Cso Service Tasmania Australia/Sydney +61…" at bounding box center [446, 198] width 687 height 31
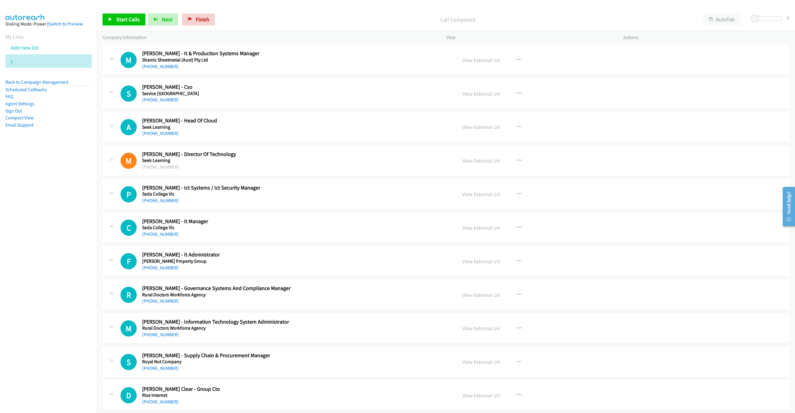
scroll to position [2563, 0]
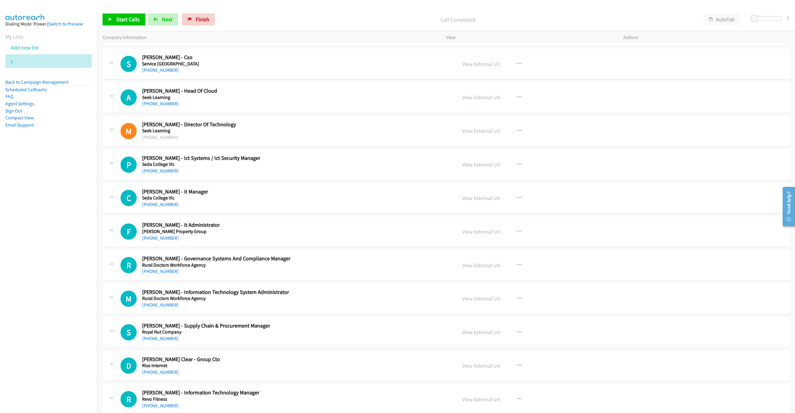
click at [159, 201] on h5 "Seda College Vic" at bounding box center [249, 198] width 214 height 6
click at [156, 207] on link "[PHONE_NUMBER]" at bounding box center [160, 204] width 37 height 6
click at [164, 241] on link "[PHONE_NUMBER]" at bounding box center [160, 238] width 37 height 6
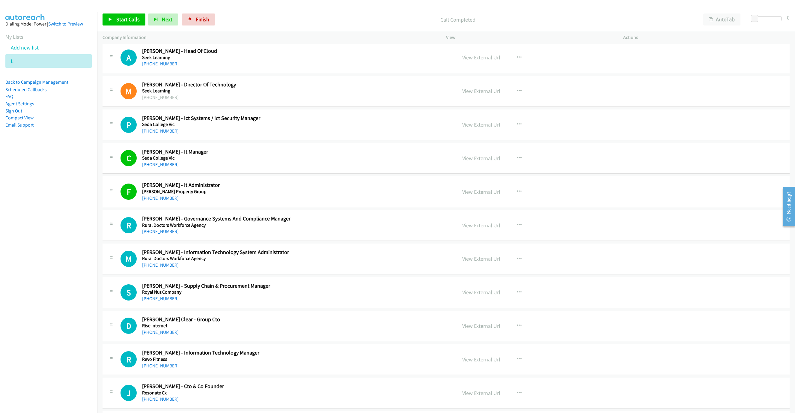
scroll to position [2608, 0]
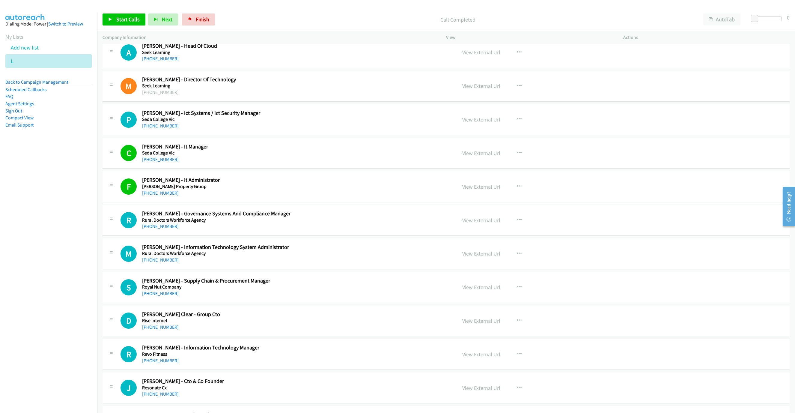
drag, startPoint x: 155, startPoint y: 206, endPoint x: 653, endPoint y: 312, distance: 509.2
click at [155, 196] on link "[PHONE_NUMBER]" at bounding box center [160, 193] width 37 height 6
click at [242, 197] on div "[PHONE_NUMBER]" at bounding box center [249, 192] width 214 height 7
click at [480, 190] on link "View External Url" at bounding box center [481, 186] width 38 height 7
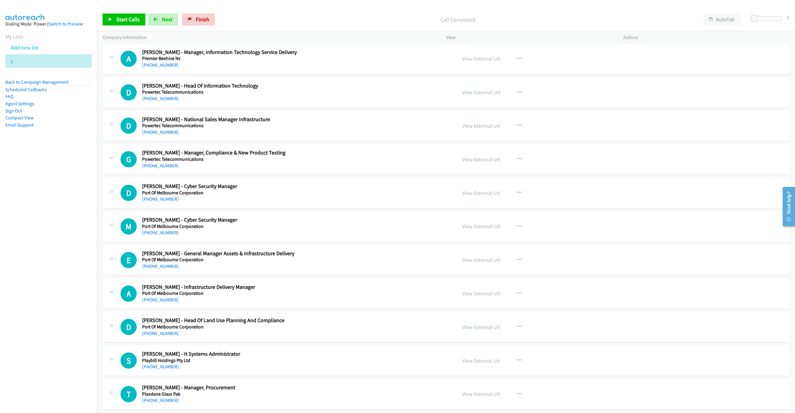
scroll to position [3828, 0]
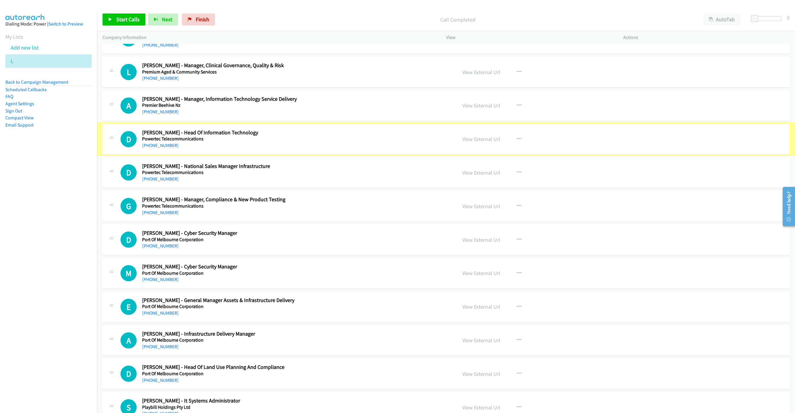
click at [156, 148] on link "[PHONE_NUMBER]" at bounding box center [160, 145] width 37 height 6
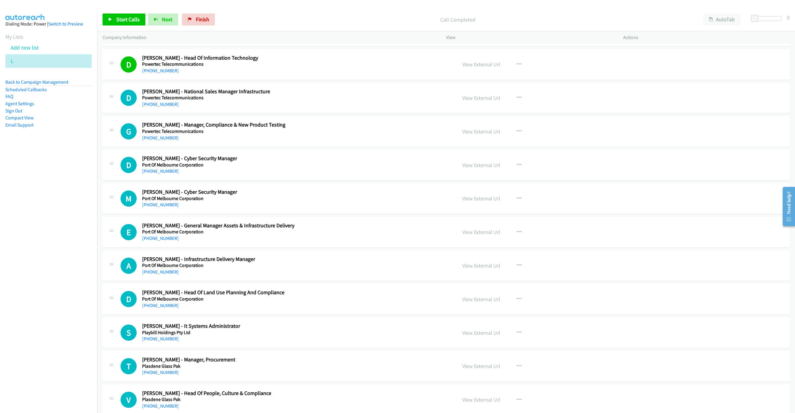
scroll to position [3918, 0]
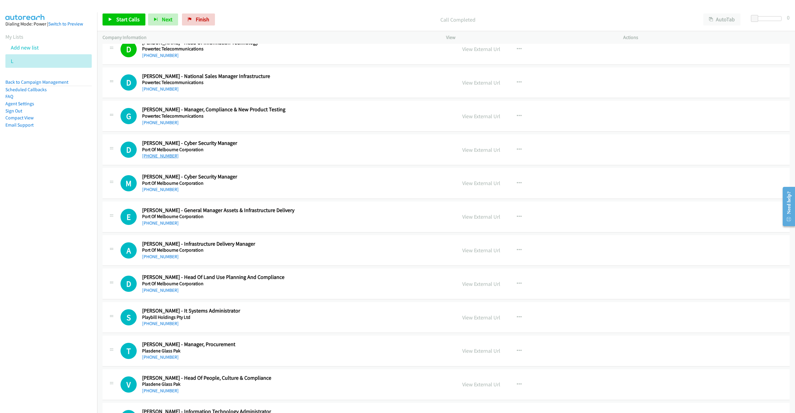
click at [164, 159] on link "[PHONE_NUMBER]" at bounding box center [160, 156] width 37 height 6
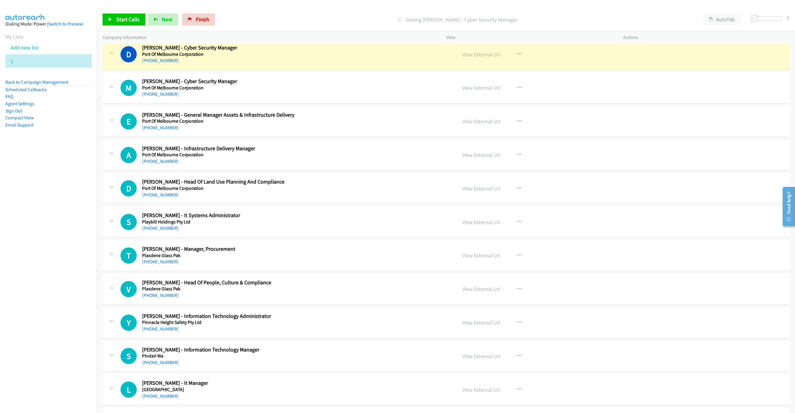
scroll to position [4008, 0]
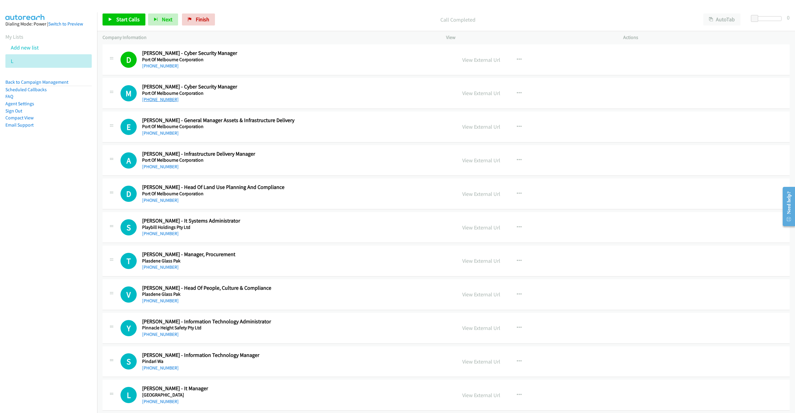
click at [148, 102] on link "[PHONE_NUMBER]" at bounding box center [160, 100] width 37 height 6
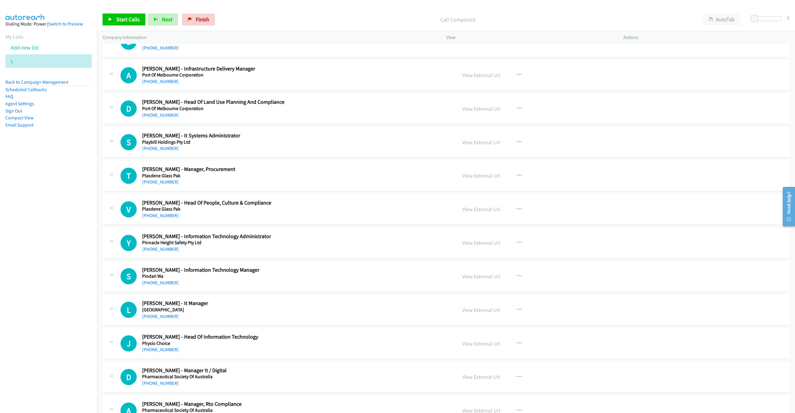
scroll to position [4098, 0]
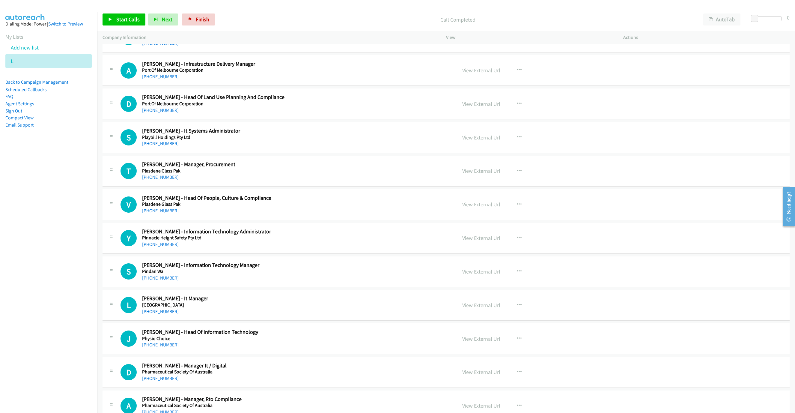
drag, startPoint x: 148, startPoint y: 159, endPoint x: 186, endPoint y: 170, distance: 39.8
click at [148, 146] on link "[PHONE_NUMBER]" at bounding box center [160, 144] width 37 height 6
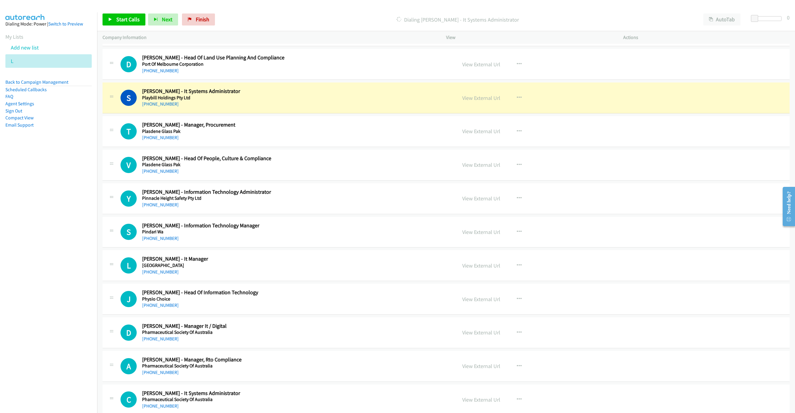
scroll to position [4143, 0]
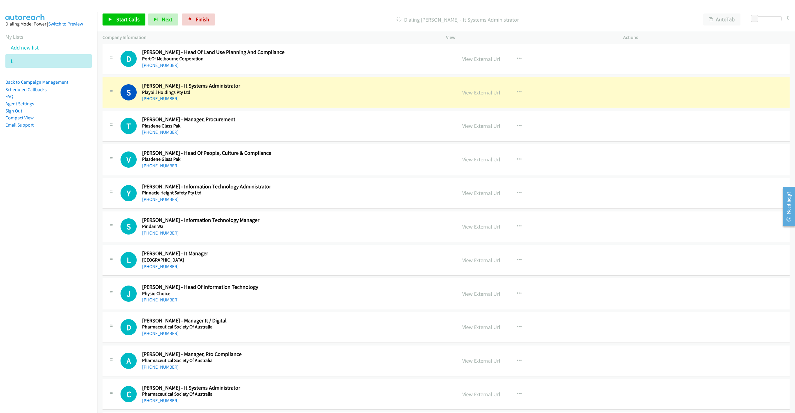
click at [483, 96] on link "View External Url" at bounding box center [481, 92] width 38 height 7
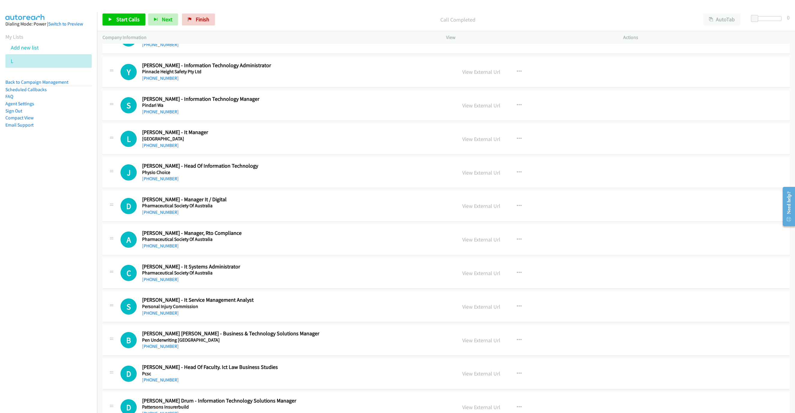
scroll to position [4278, 0]
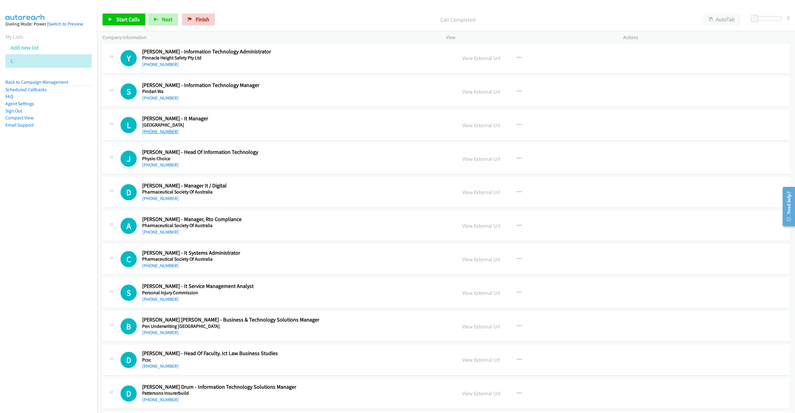
click at [156, 134] on link "[PHONE_NUMBER]" at bounding box center [160, 132] width 37 height 6
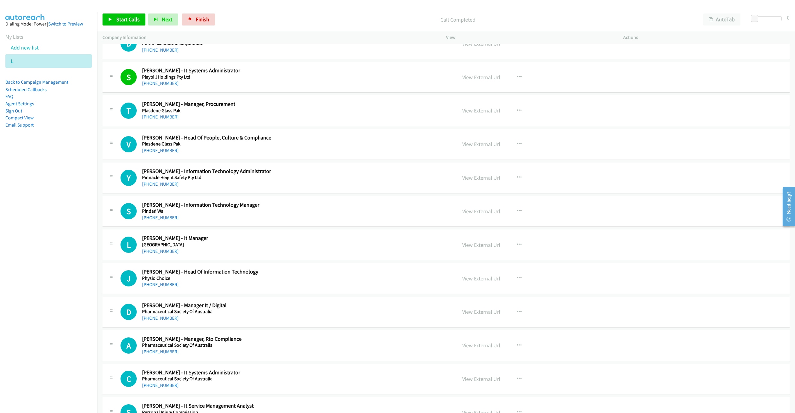
scroll to position [4098, 0]
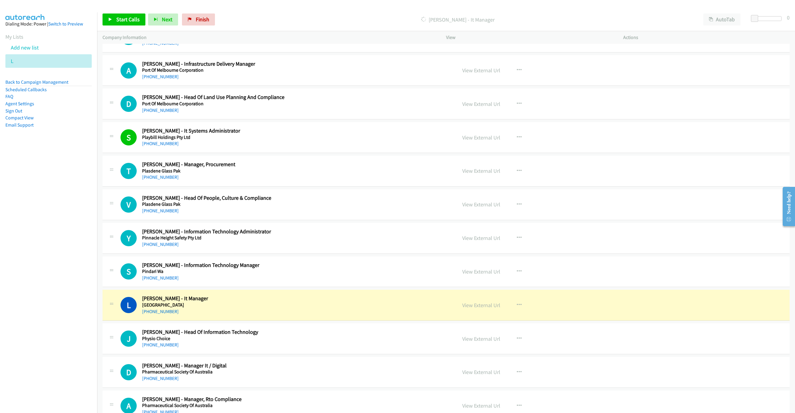
drag, startPoint x: 352, startPoint y: 164, endPoint x: 363, endPoint y: 162, distance: 11.6
click at [352, 147] on div "[PHONE_NUMBER]" at bounding box center [249, 143] width 214 height 7
click at [470, 141] on link "View External Url" at bounding box center [481, 137] width 38 height 7
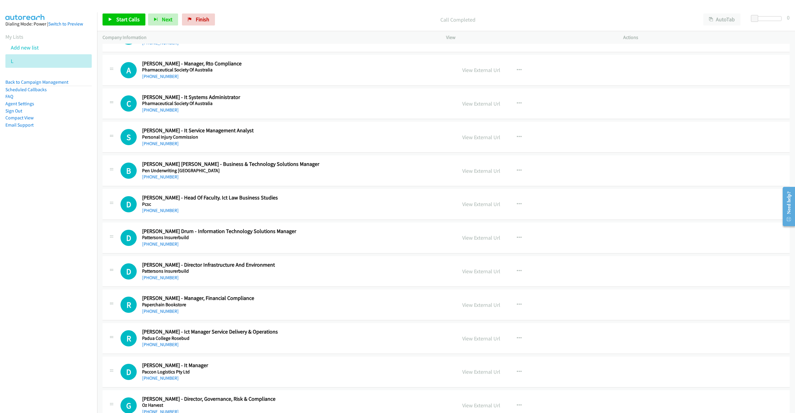
scroll to position [4457, 0]
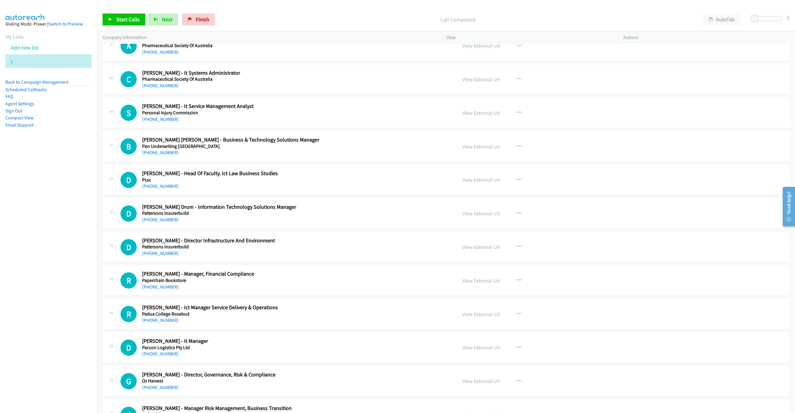
drag, startPoint x: 168, startPoint y: 104, endPoint x: 302, endPoint y: 156, distance: 144.2
click at [168, 88] on link "[PHONE_NUMBER]" at bounding box center [160, 86] width 37 height 6
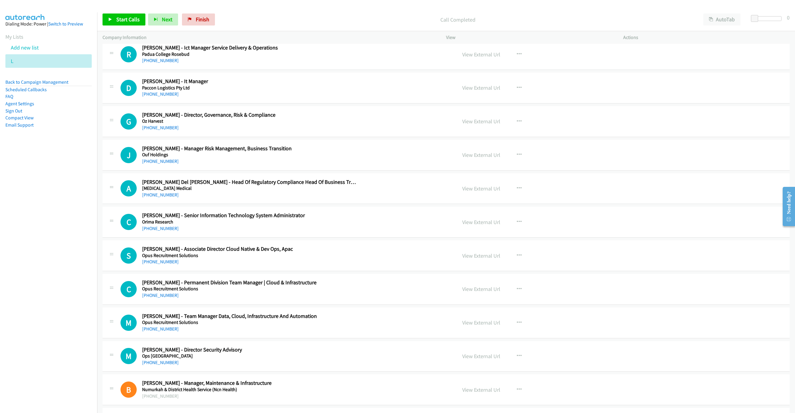
scroll to position [4772, 0]
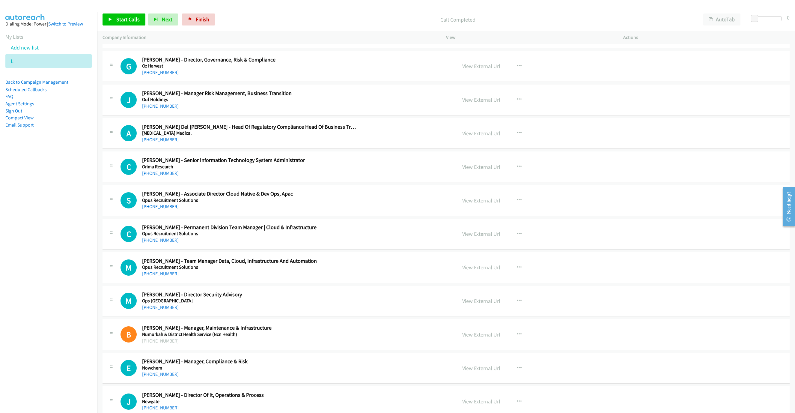
drag, startPoint x: 165, startPoint y: 62, endPoint x: 316, endPoint y: 94, distance: 153.9
click at [165, 42] on link "[PHONE_NUMBER]" at bounding box center [160, 39] width 37 height 6
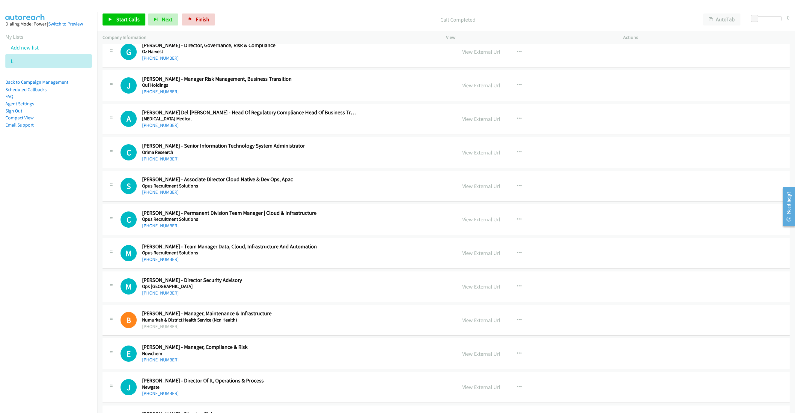
scroll to position [4817, 0]
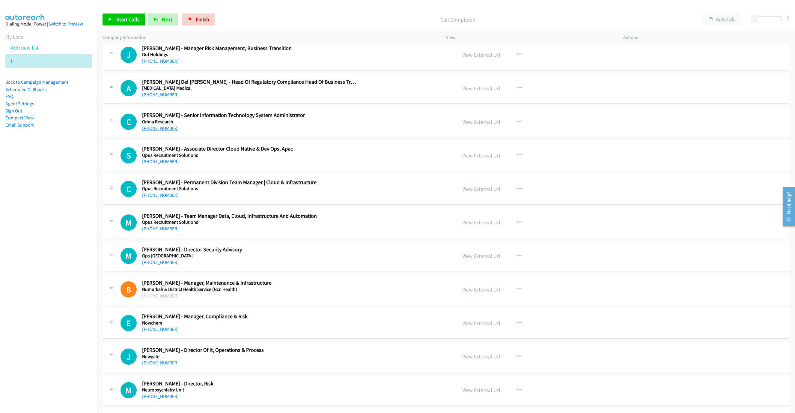
click at [152, 131] on link "[PHONE_NUMBER]" at bounding box center [160, 128] width 37 height 6
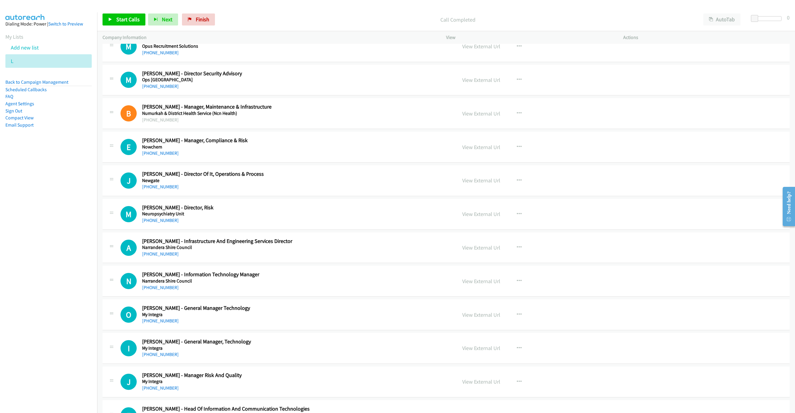
scroll to position [4997, 0]
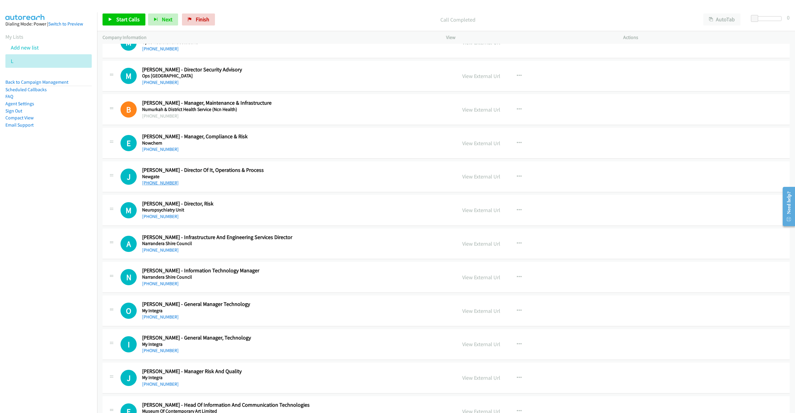
click at [158, 186] on link "[PHONE_NUMBER]" at bounding box center [160, 183] width 37 height 6
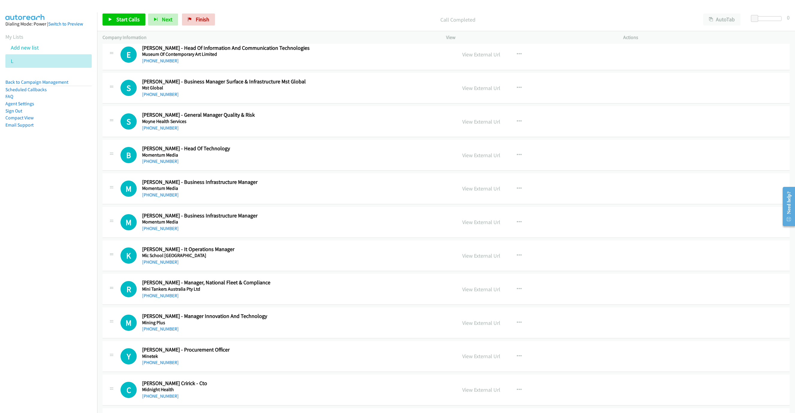
scroll to position [5357, 0]
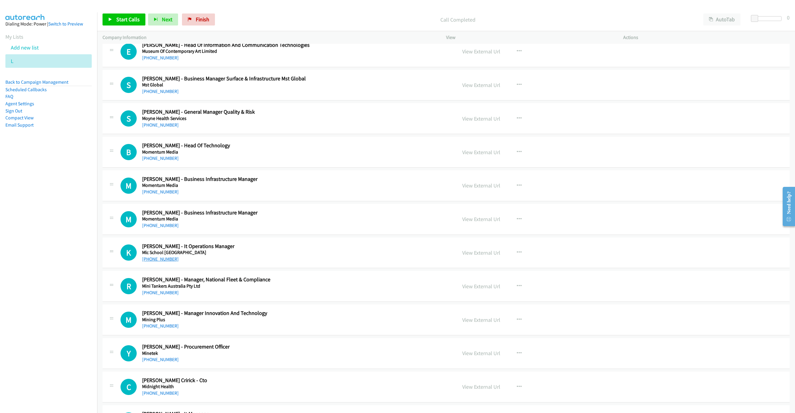
click at [157, 262] on link "[PHONE_NUMBER]" at bounding box center [160, 259] width 37 height 6
click at [524, 57] on button "button" at bounding box center [519, 51] width 16 height 12
click at [601, 16] on div at bounding box center [397, 206] width 795 height 413
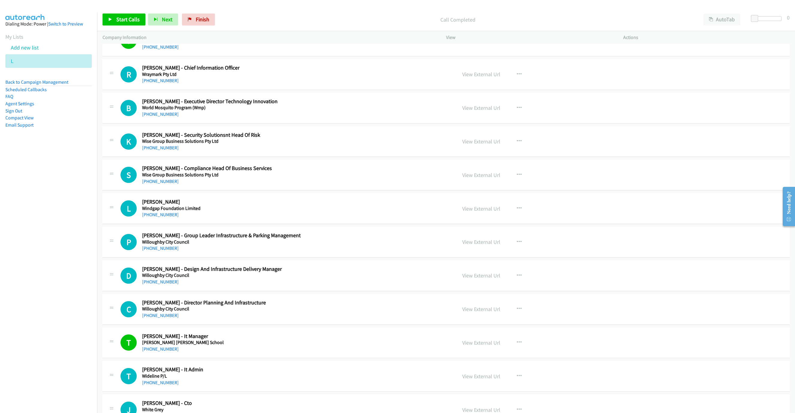
scroll to position [275, 0]
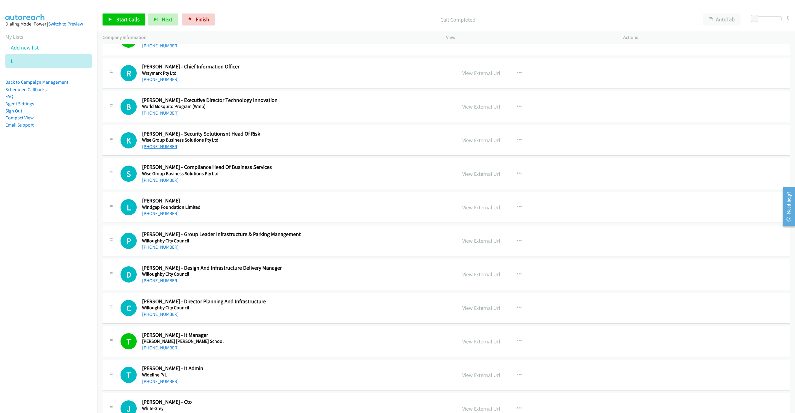
click at [163, 148] on link "[PHONE_NUMBER]" at bounding box center [160, 147] width 37 height 6
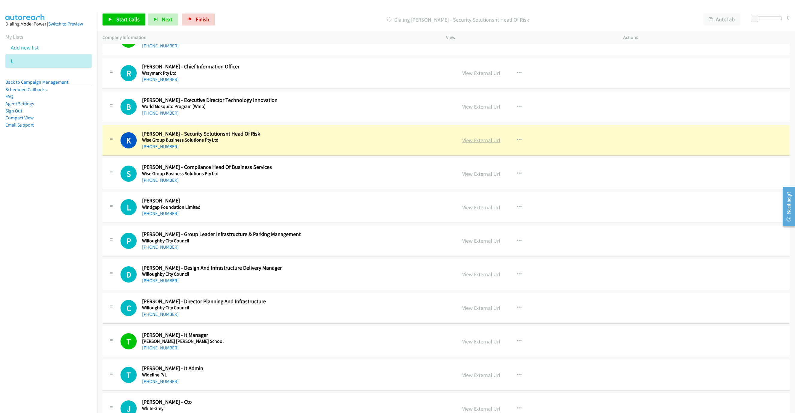
drag, startPoint x: 432, startPoint y: 150, endPoint x: 459, endPoint y: 142, distance: 28.7
click at [432, 150] on div "K Callback Scheduled Kyle Gray - Security Solutionsnt Head Of Risk Wise Group B…" at bounding box center [285, 140] width 331 height 20
click at [479, 141] on link "View External Url" at bounding box center [481, 140] width 38 height 7
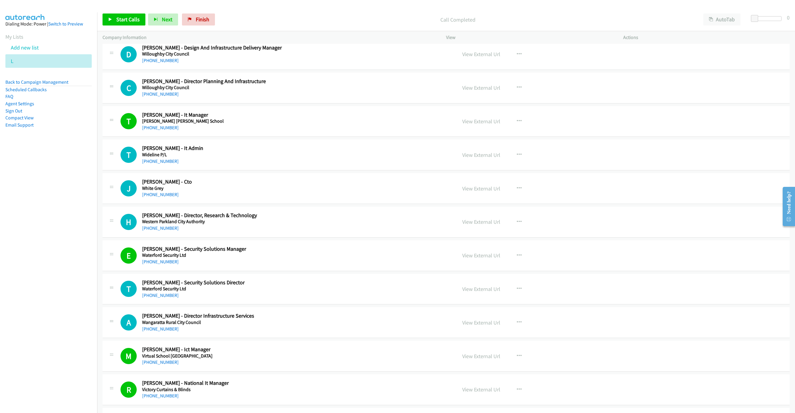
scroll to position [499, 0]
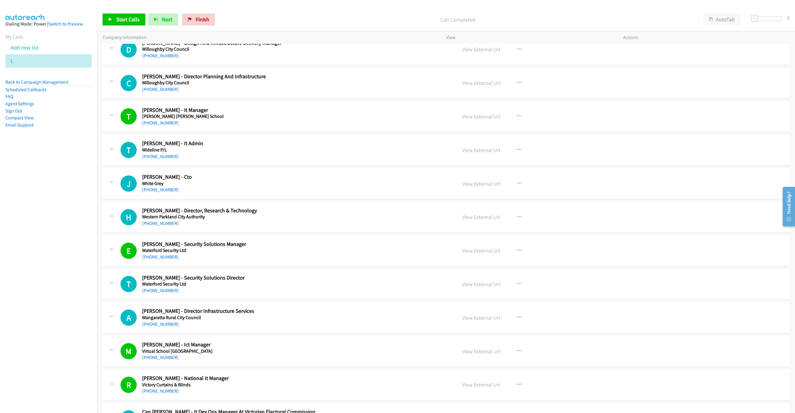
click at [155, 119] on h5 "[PERSON_NAME] [PERSON_NAME] School" at bounding box center [249, 116] width 214 height 6
click at [155, 126] on link "[PHONE_NUMBER]" at bounding box center [160, 123] width 37 height 6
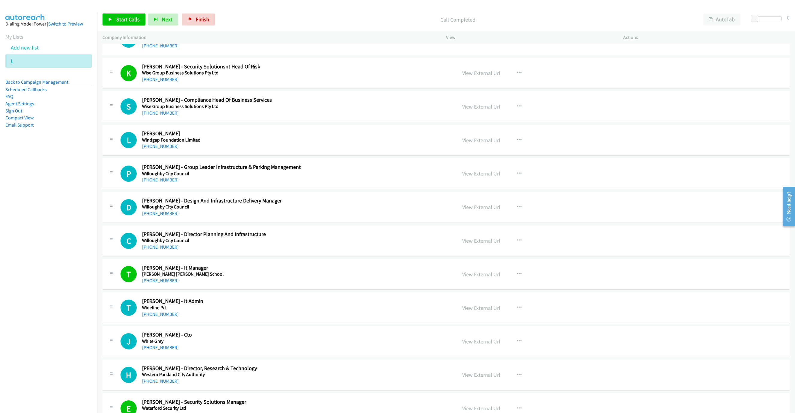
scroll to position [320, 0]
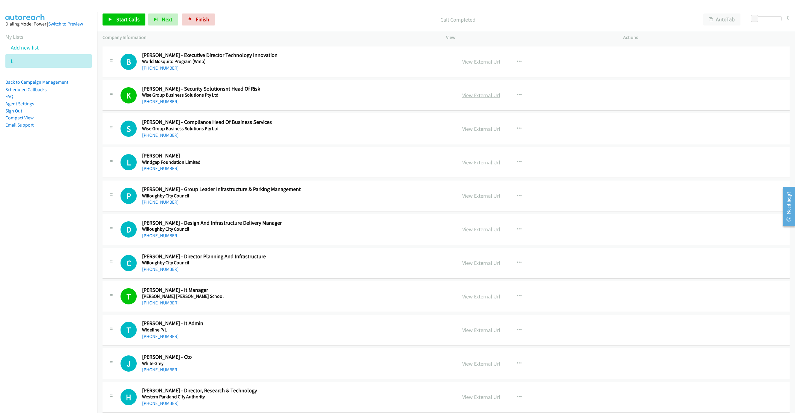
click at [482, 96] on link "View External Url" at bounding box center [481, 95] width 38 height 7
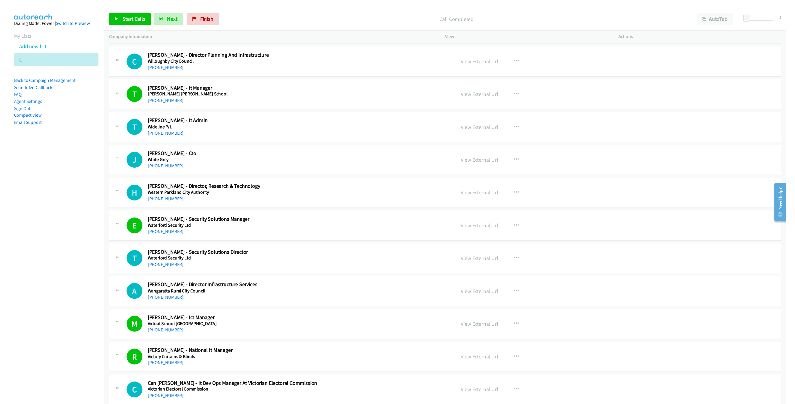
scroll to position [499, 0]
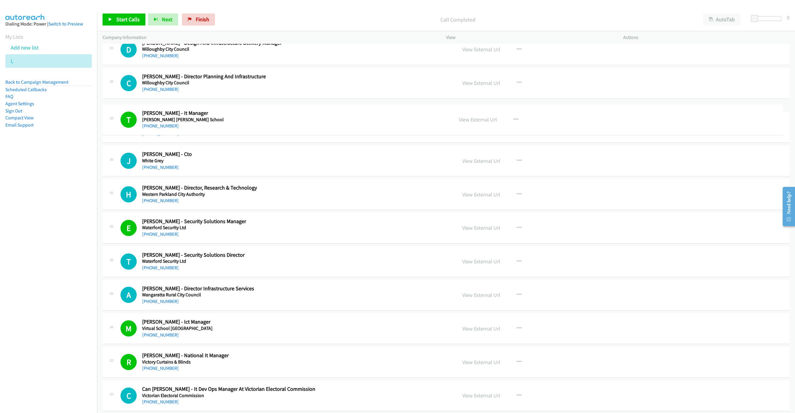
drag, startPoint x: 313, startPoint y: 107, endPoint x: 470, endPoint y: 111, distance: 156.8
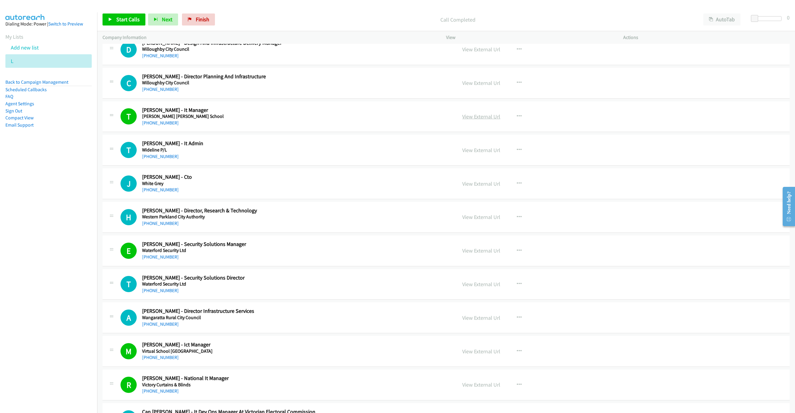
click at [475, 117] on link "View External Url" at bounding box center [481, 116] width 38 height 7
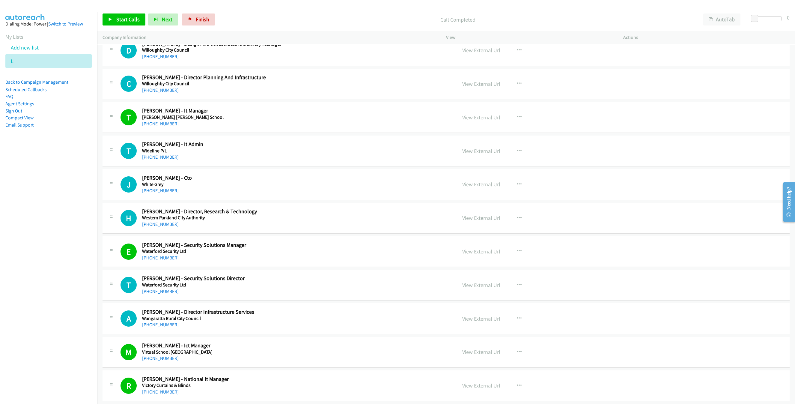
scroll to position [544, 0]
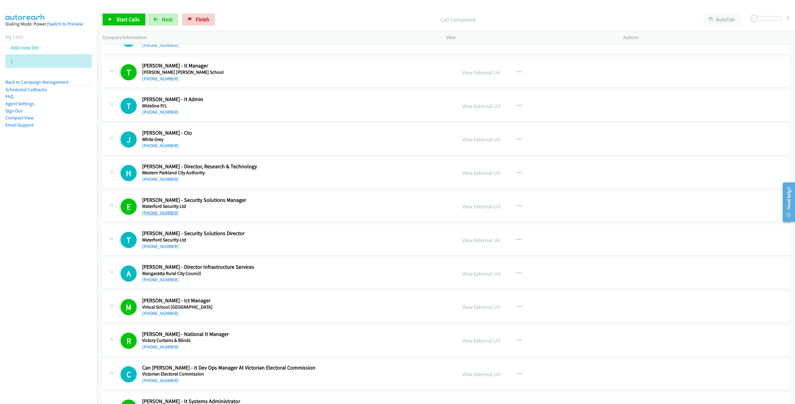
drag, startPoint x: 163, startPoint y: 214, endPoint x: 169, endPoint y: 218, distance: 7.1
click at [163, 214] on link "[PHONE_NUMBER]" at bounding box center [160, 213] width 37 height 6
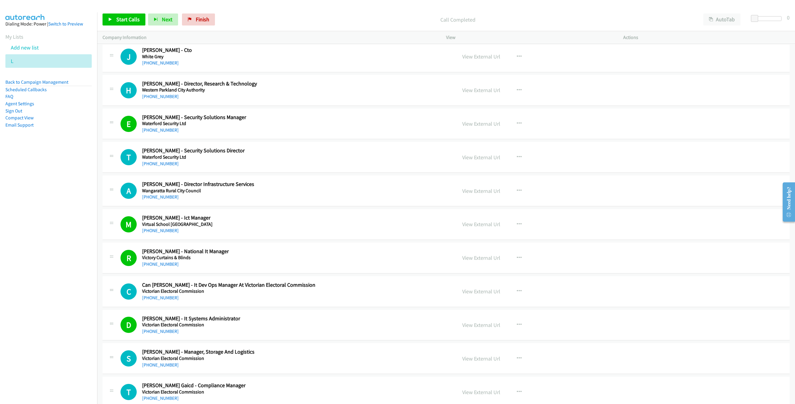
scroll to position [679, 0]
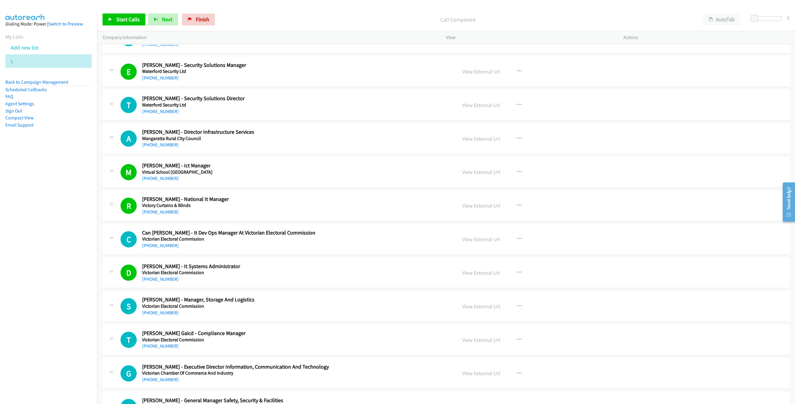
drag, startPoint x: 159, startPoint y: 182, endPoint x: 349, endPoint y: 191, distance: 190.2
click at [159, 181] on link "[PHONE_NUMBER]" at bounding box center [160, 178] width 37 height 6
click at [254, 180] on div "[PHONE_NUMBER]" at bounding box center [249, 178] width 214 height 7
click at [467, 174] on link "View External Url" at bounding box center [481, 171] width 38 height 7
click at [14, 181] on nav "Dialing Mode: Power | Switch to Preview My Lists Add new list L Back to Campaig…" at bounding box center [48, 214] width 97 height 404
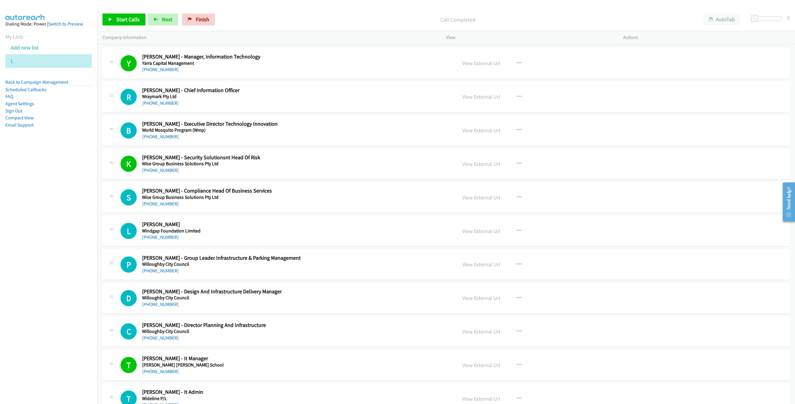
scroll to position [0, 0]
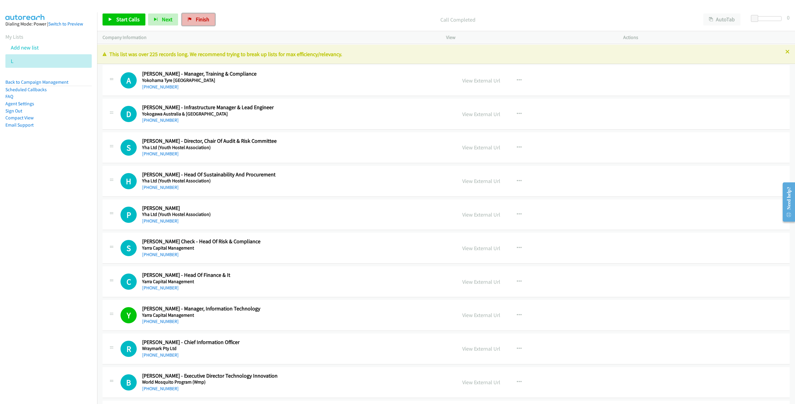
click at [188, 20] on icon at bounding box center [190, 20] width 4 height 4
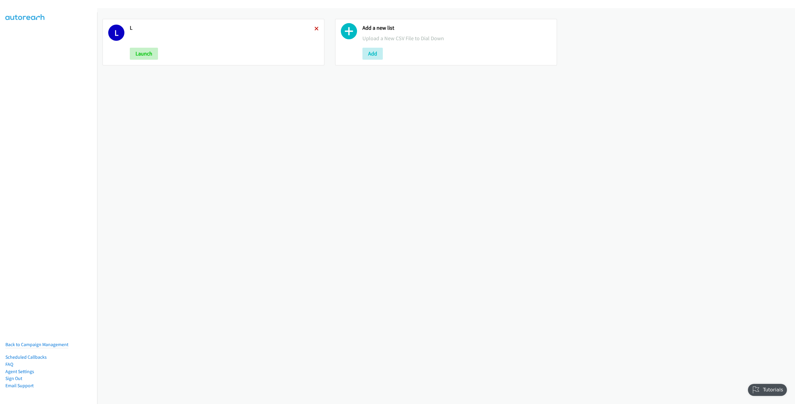
click at [314, 30] on icon at bounding box center [316, 29] width 4 height 4
click at [143, 51] on button "Add" at bounding box center [140, 54] width 20 height 12
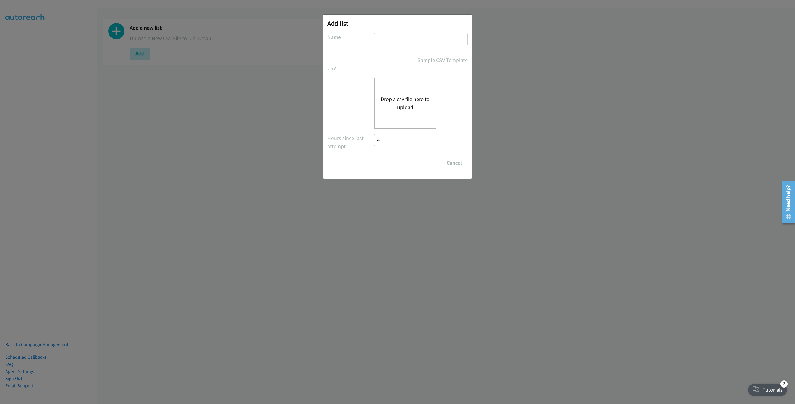
click at [410, 39] on input "text" at bounding box center [421, 39] width 94 height 12
type input "New List"
click at [392, 100] on button "Drop a csv file here to upload" at bounding box center [405, 103] width 49 height 16
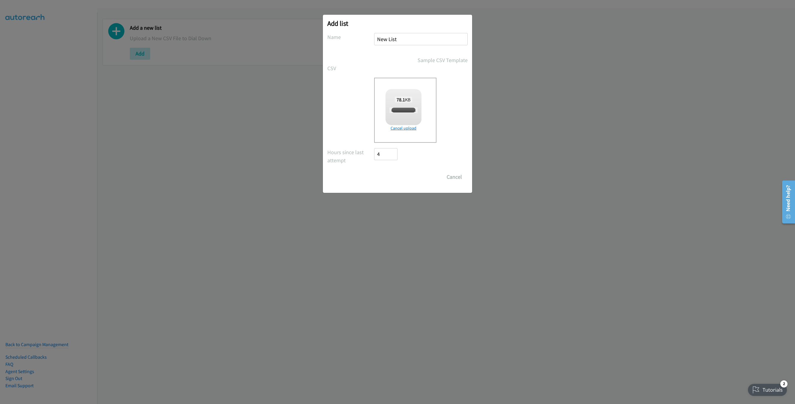
checkbox input "true"
click at [392, 177] on input "Save List" at bounding box center [389, 177] width 31 height 12
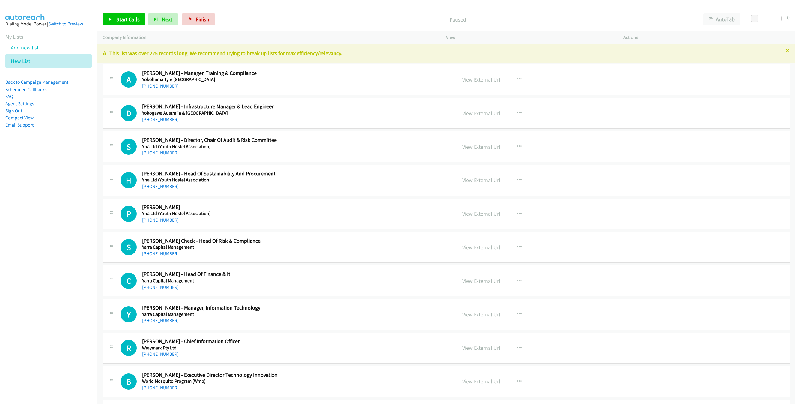
click at [493, 32] on div "View" at bounding box center [529, 37] width 177 height 13
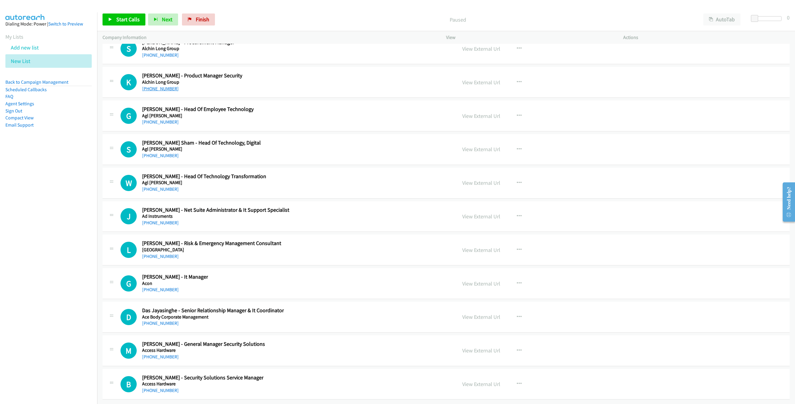
scroll to position [12427, 0]
click at [152, 287] on link "[PHONE_NUMBER]" at bounding box center [160, 290] width 37 height 6
click at [248, 275] on div "G Callback Scheduled Gareth Taylor - It Manager Acon Australia/Sydney +61 439 1…" at bounding box center [285, 283] width 331 height 20
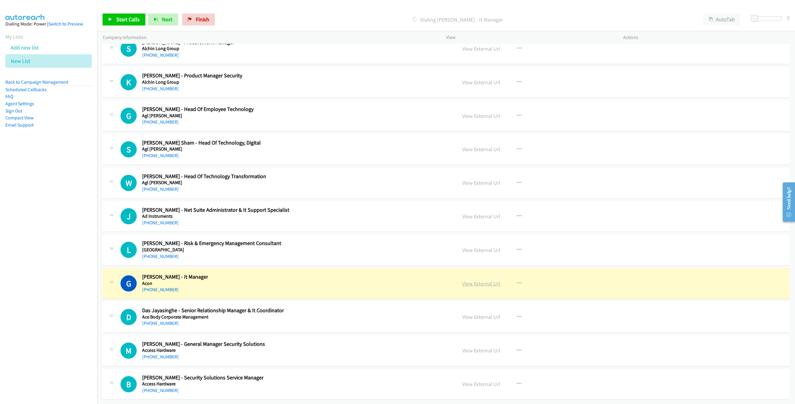
click at [468, 280] on link "View External Url" at bounding box center [481, 283] width 38 height 7
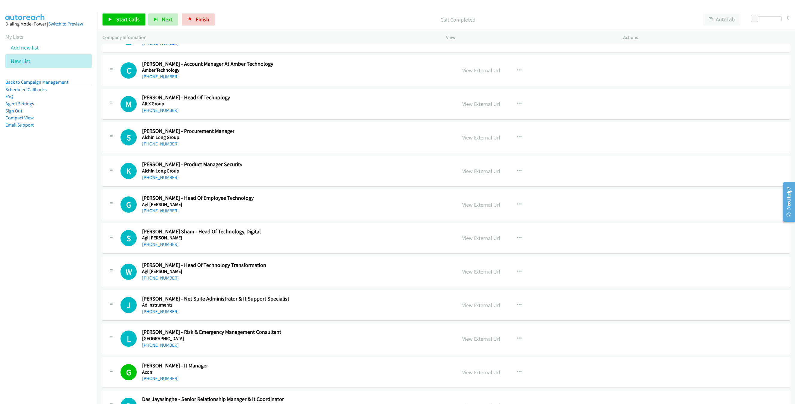
scroll to position [12202, 0]
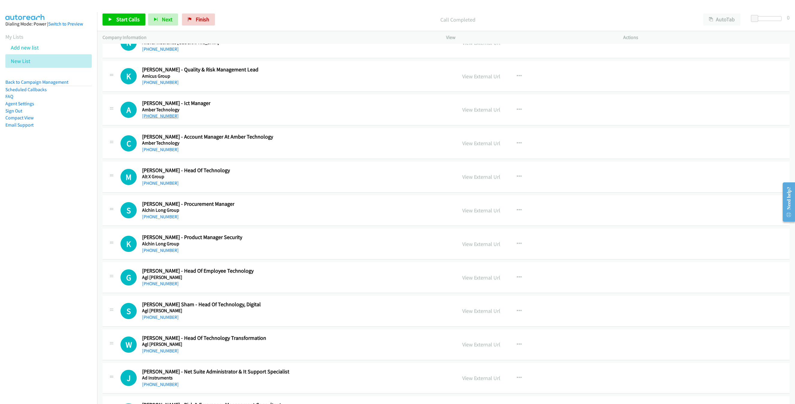
click at [155, 119] on link "[PHONE_NUMBER]" at bounding box center [160, 116] width 37 height 6
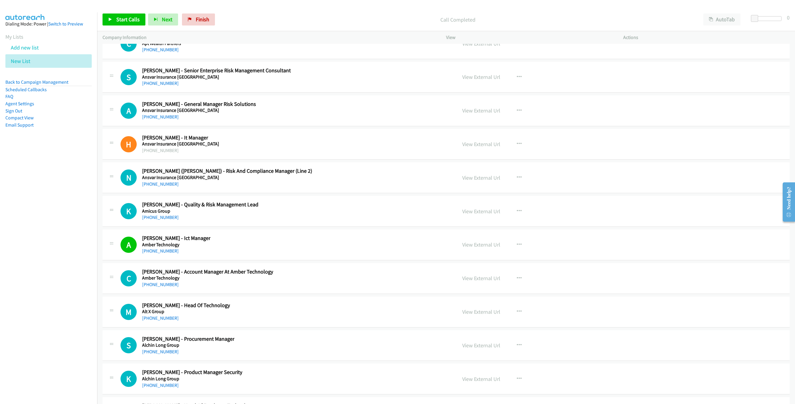
scroll to position [11977, 0]
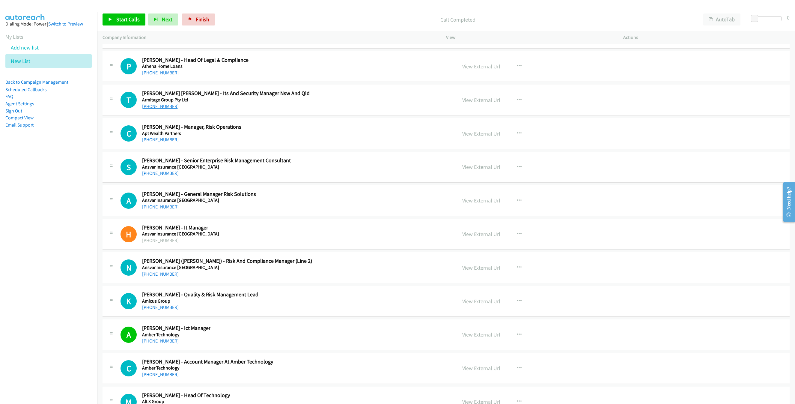
click at [162, 109] on link "[PHONE_NUMBER]" at bounding box center [160, 106] width 37 height 6
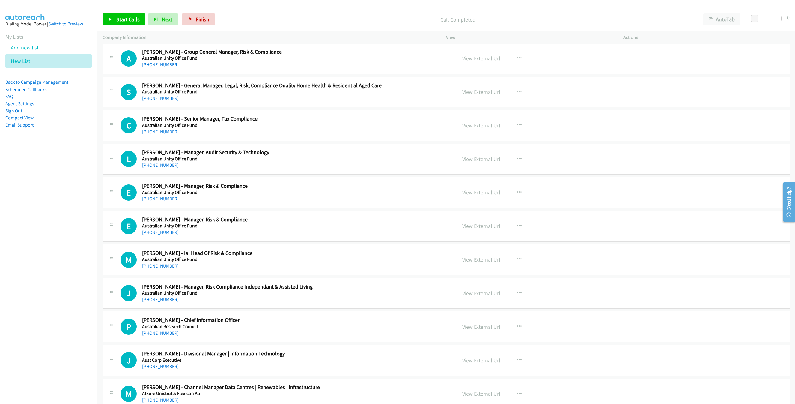
scroll to position [11572, 0]
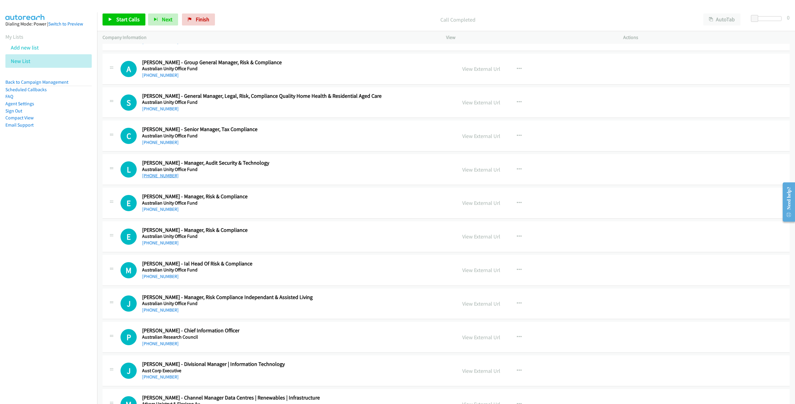
click at [161, 178] on link "[PHONE_NUMBER]" at bounding box center [160, 176] width 37 height 6
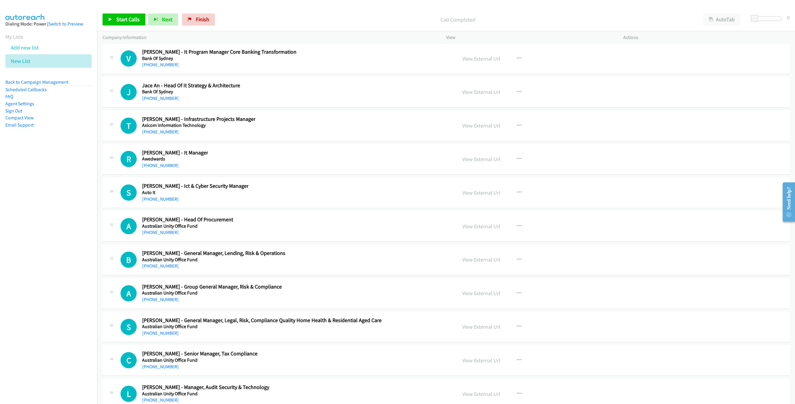
scroll to position [11348, 0]
click at [160, 202] on link "[PHONE_NUMBER]" at bounding box center [160, 200] width 37 height 6
click at [159, 169] on link "[PHONE_NUMBER]" at bounding box center [160, 166] width 37 height 6
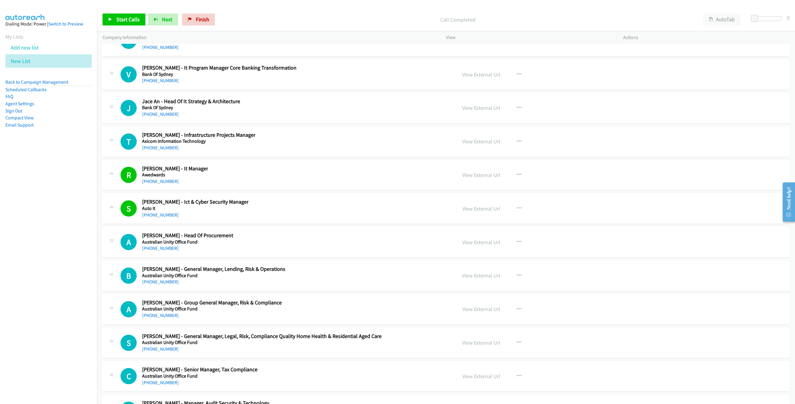
scroll to position [11303, 0]
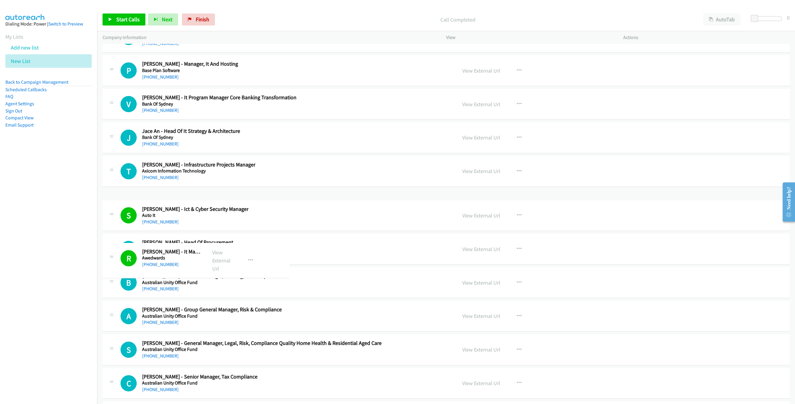
drag, startPoint x: 160, startPoint y: 261, endPoint x: 354, endPoint y: 263, distance: 193.9
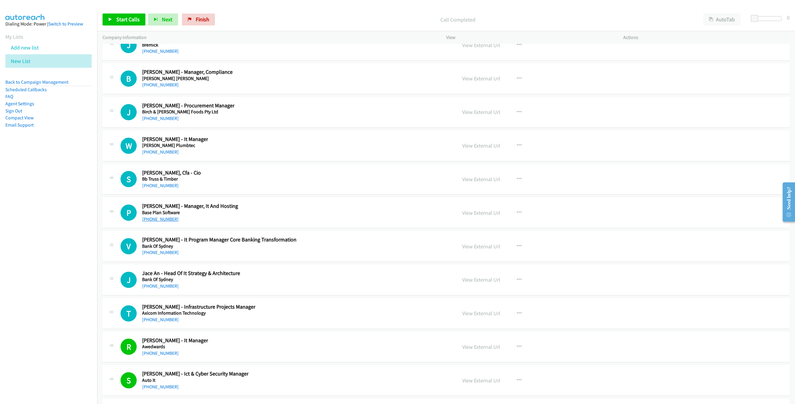
scroll to position [11123, 0]
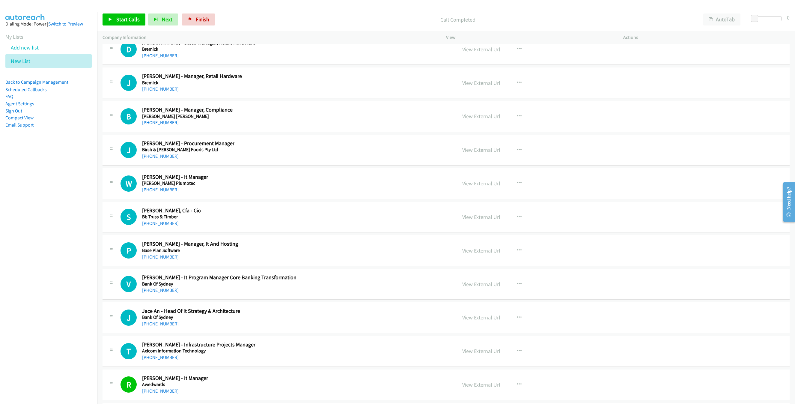
click at [156, 192] on link "[PHONE_NUMBER]" at bounding box center [160, 190] width 37 height 6
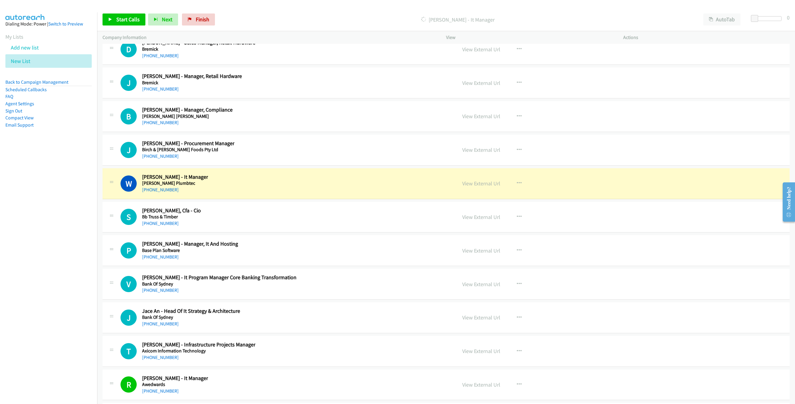
click at [282, 193] on div "W Callback Scheduled Walter Wagner - It Manager Benton's Plumbtec Australia/Syd…" at bounding box center [285, 184] width 331 height 20
click at [478, 187] on link "View External Url" at bounding box center [481, 183] width 38 height 7
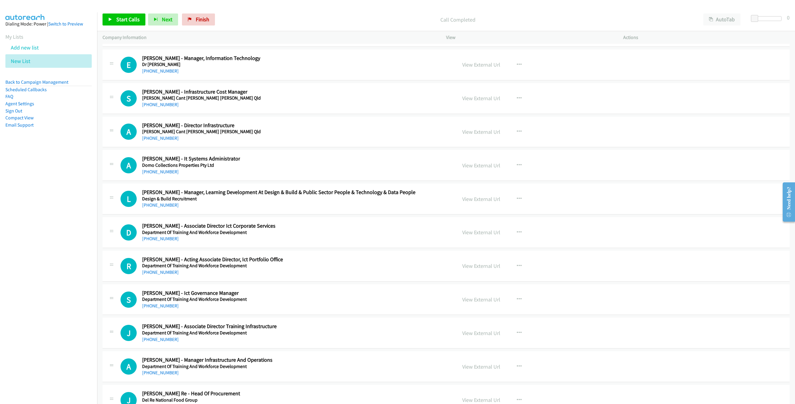
scroll to position [9729, 0]
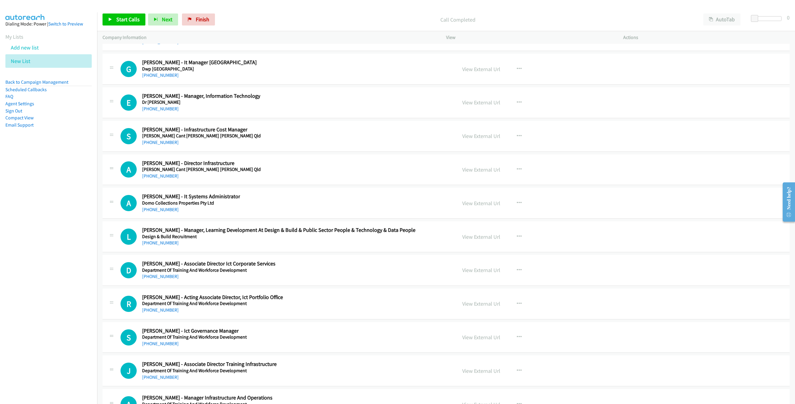
drag, startPoint x: 150, startPoint y: 254, endPoint x: 355, endPoint y: 245, distance: 205.2
click at [150, 212] on link "[PHONE_NUMBER]" at bounding box center [160, 210] width 37 height 6
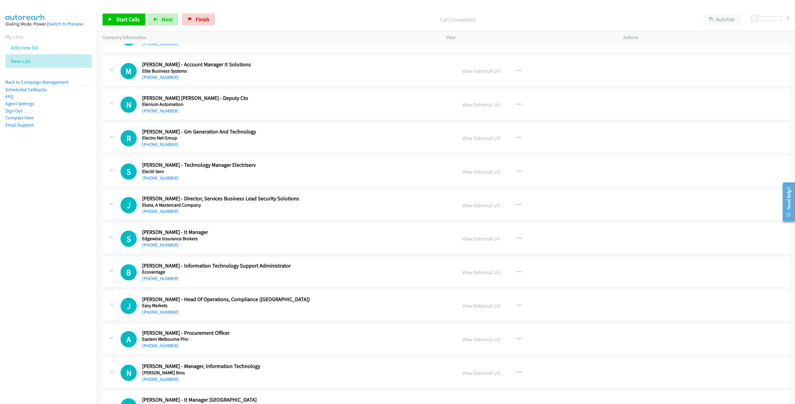
scroll to position [9370, 0]
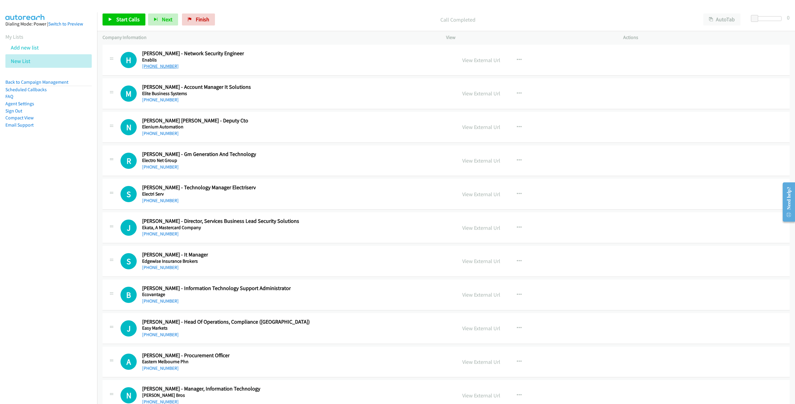
click at [151, 69] on link "[PHONE_NUMBER]" at bounding box center [160, 66] width 37 height 6
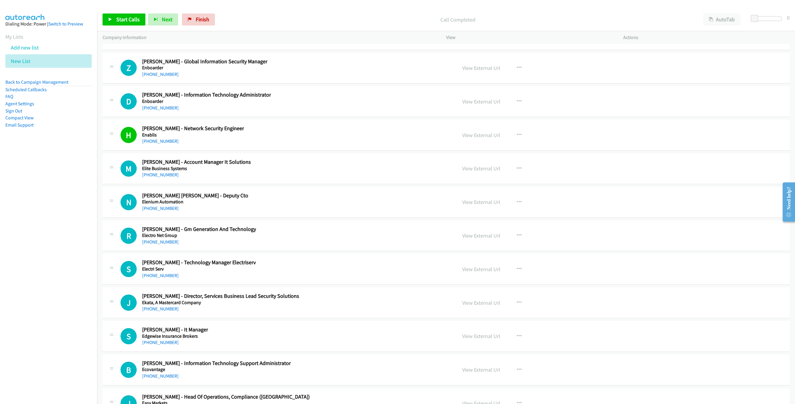
scroll to position [9235, 0]
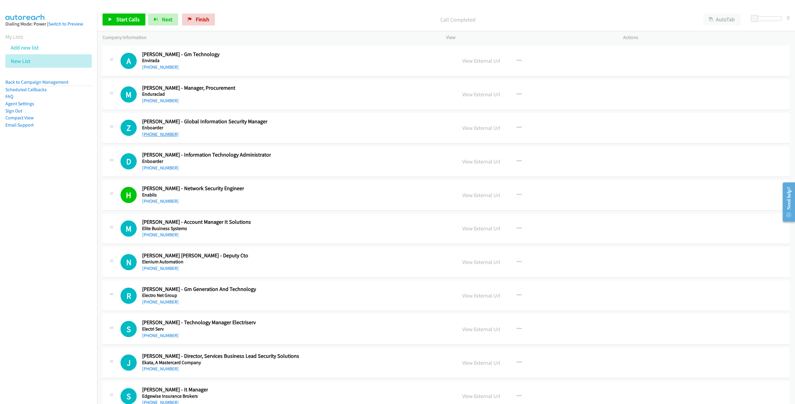
click at [147, 137] on link "[PHONE_NUMBER]" at bounding box center [160, 134] width 37 height 6
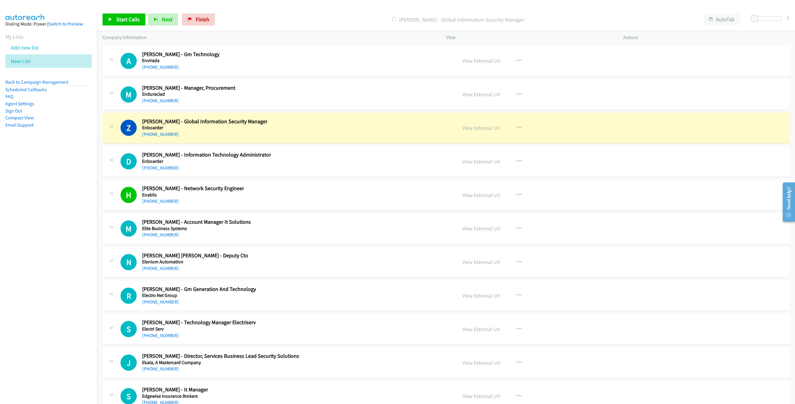
click at [418, 138] on div "Z Callback Scheduled Zeeshan Zafar - Global Information Security Manager Enboar…" at bounding box center [285, 128] width 331 height 20
click at [468, 131] on link "View External Url" at bounding box center [481, 127] width 38 height 7
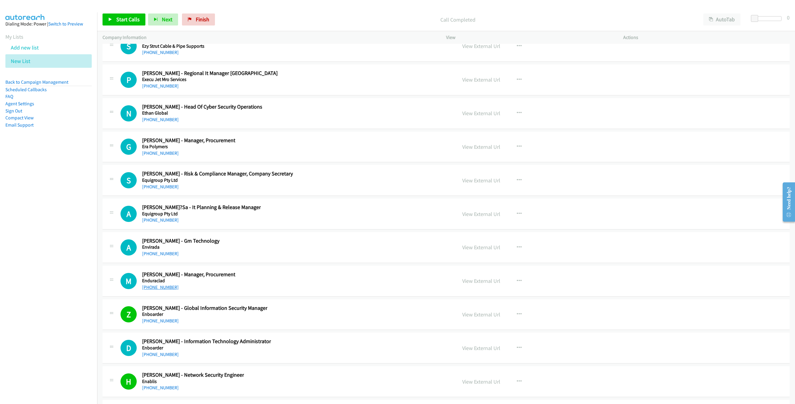
scroll to position [9010, 0]
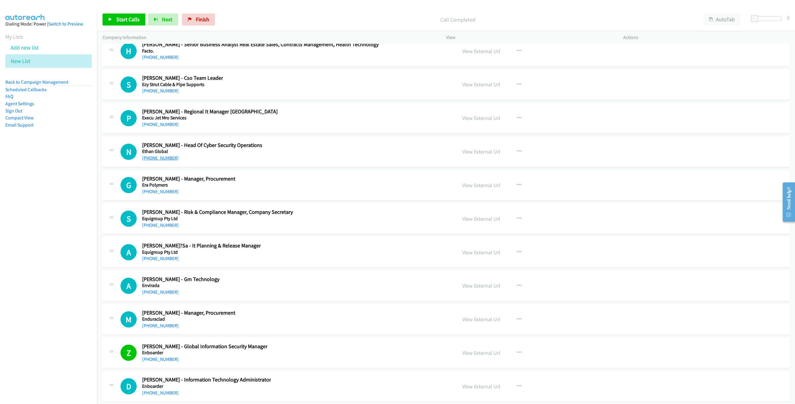
click at [158, 161] on link "[PHONE_NUMBER]" at bounding box center [160, 158] width 37 height 6
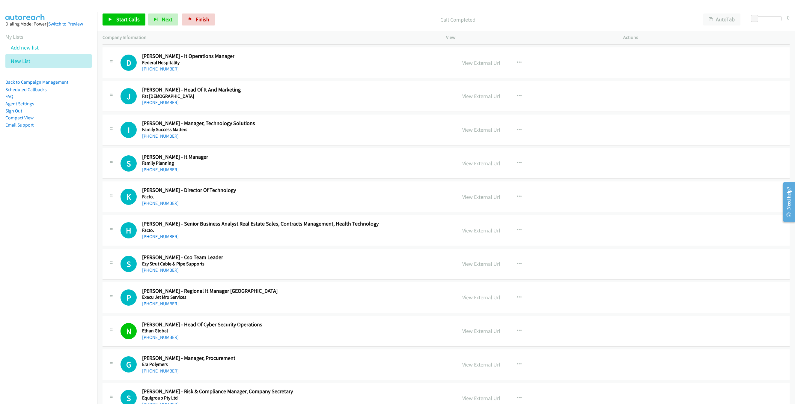
scroll to position [8830, 0]
click at [159, 173] on link "[PHONE_NUMBER]" at bounding box center [160, 170] width 37 height 6
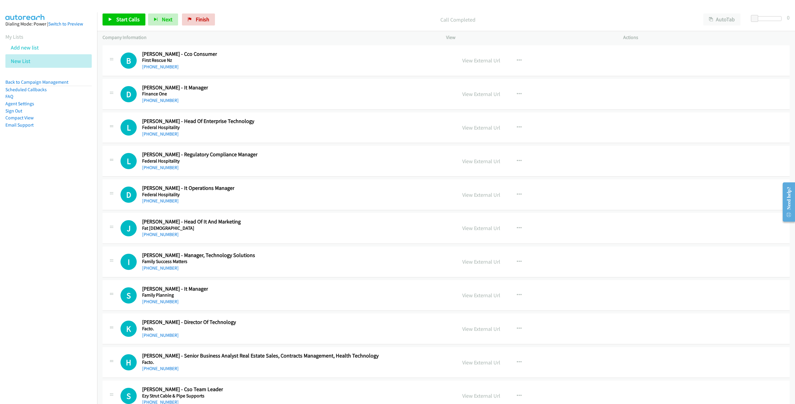
scroll to position [8695, 0]
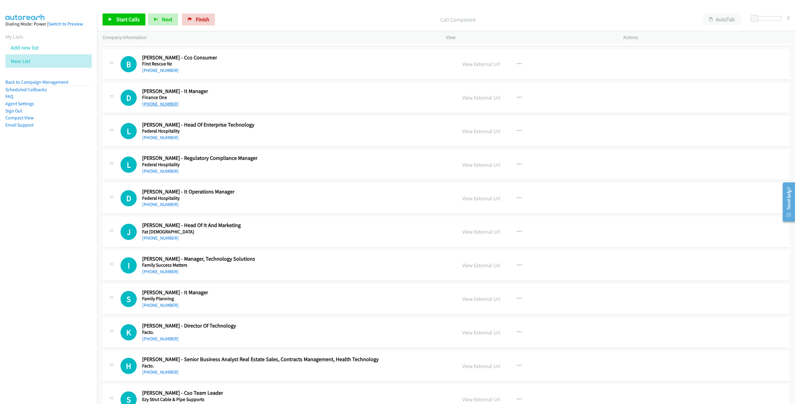
click at [157, 107] on link "[PHONE_NUMBER]" at bounding box center [160, 104] width 37 height 6
drag, startPoint x: 301, startPoint y: 129, endPoint x: 325, endPoint y: 132, distance: 23.9
click at [301, 108] on div "D Callback Scheduled David Mcdonnell - It Manager Finance One Australia/Sydney …" at bounding box center [285, 98] width 331 height 20
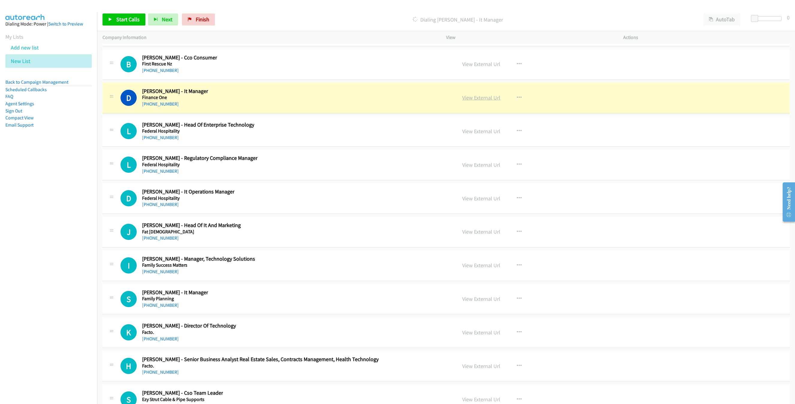
click at [489, 101] on link "View External Url" at bounding box center [481, 97] width 38 height 7
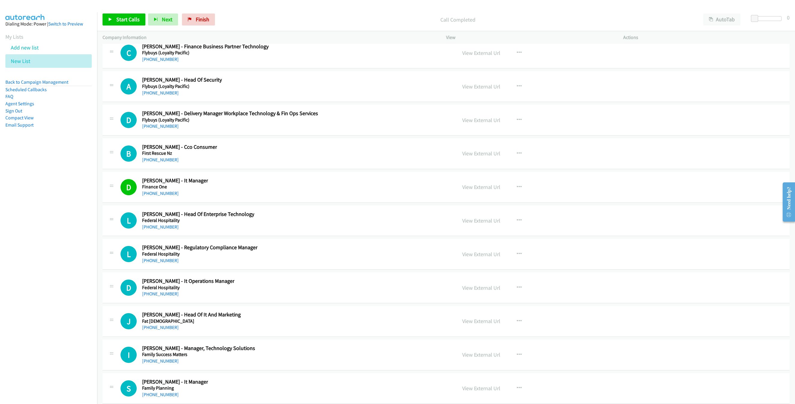
scroll to position [8605, 0]
click at [159, 96] on link "[PHONE_NUMBER]" at bounding box center [160, 94] width 37 height 6
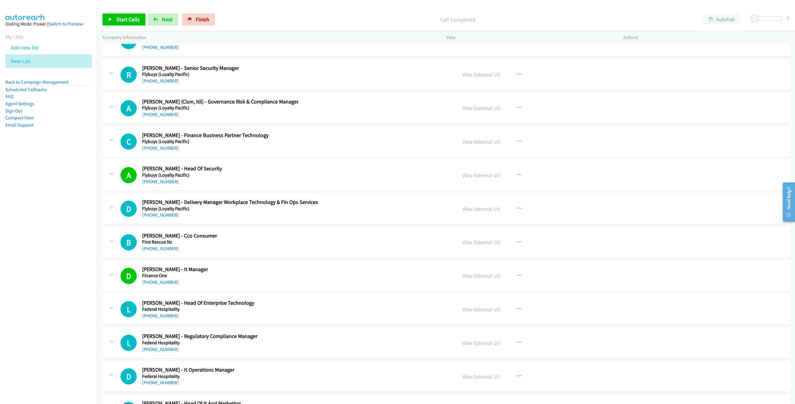
scroll to position [8470, 0]
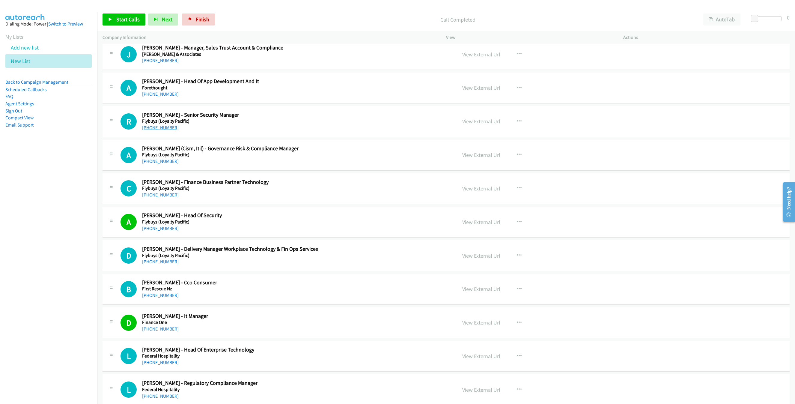
click at [163, 130] on link "[PHONE_NUMBER]" at bounding box center [160, 128] width 37 height 6
drag, startPoint x: 337, startPoint y: 153, endPoint x: 380, endPoint y: 152, distance: 42.3
click at [337, 131] on div "R Callback Scheduled Roy Chan - Senior Security Manager Flybuys (Loyalty Pacifi…" at bounding box center [285, 121] width 331 height 20
click at [474, 125] on link "View External Url" at bounding box center [481, 121] width 38 height 7
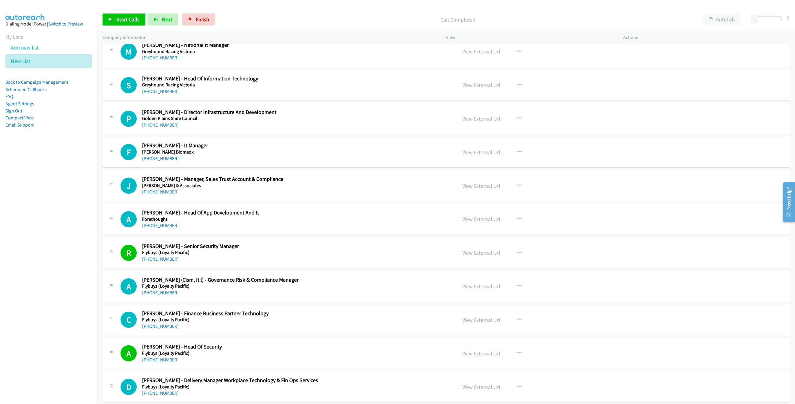
scroll to position [8335, 0]
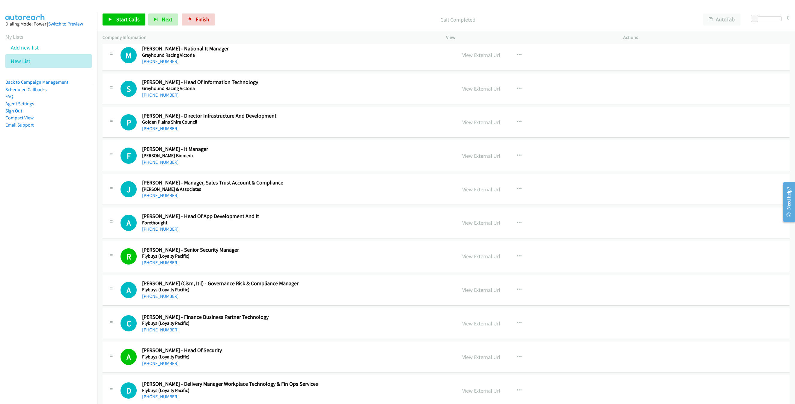
click at [166, 165] on link "[PHONE_NUMBER]" at bounding box center [160, 162] width 37 height 6
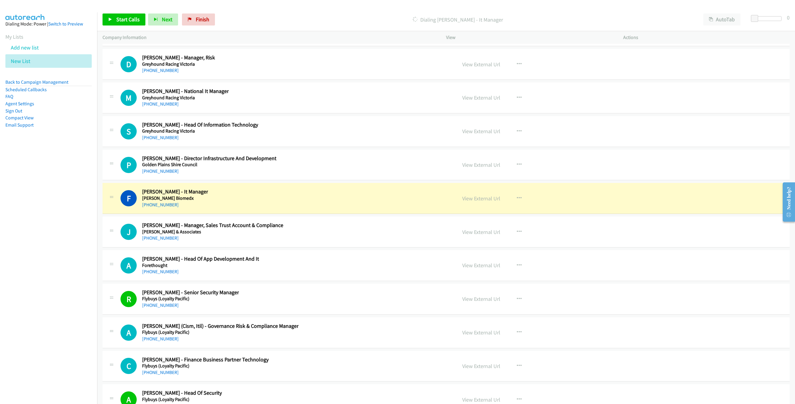
scroll to position [8291, 0]
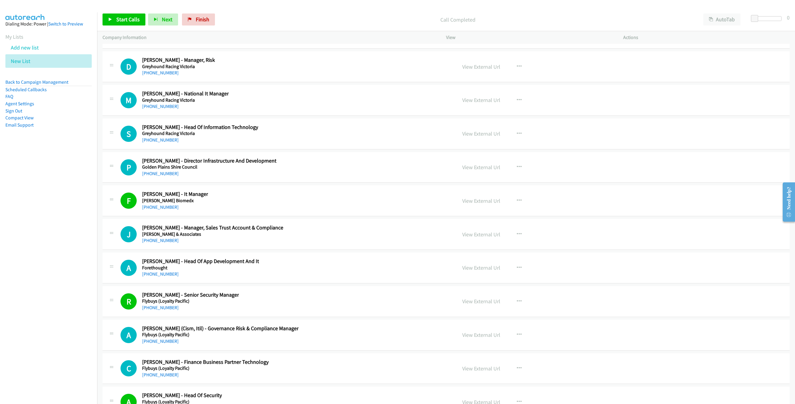
drag, startPoint x: 167, startPoint y: 144, endPoint x: 671, endPoint y: 295, distance: 525.8
click at [167, 109] on link "[PHONE_NUMBER]" at bounding box center [160, 106] width 37 height 6
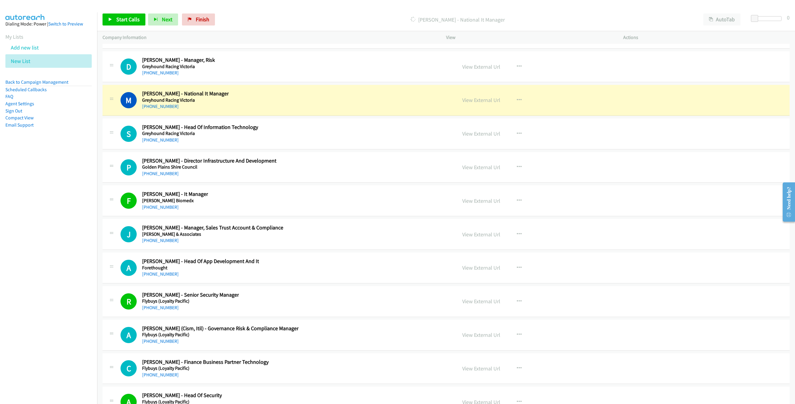
drag, startPoint x: 257, startPoint y: 141, endPoint x: 290, endPoint y: 138, distance: 33.1
click at [257, 110] on div "M Callback Scheduled Michael Kuhn - National It Manager Greyhound Racing Victor…" at bounding box center [285, 100] width 331 height 20
click at [487, 103] on link "View External Url" at bounding box center [481, 100] width 38 height 7
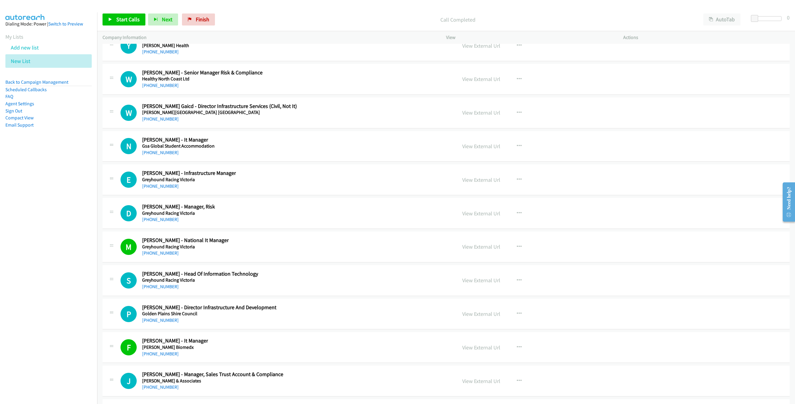
scroll to position [8111, 0]
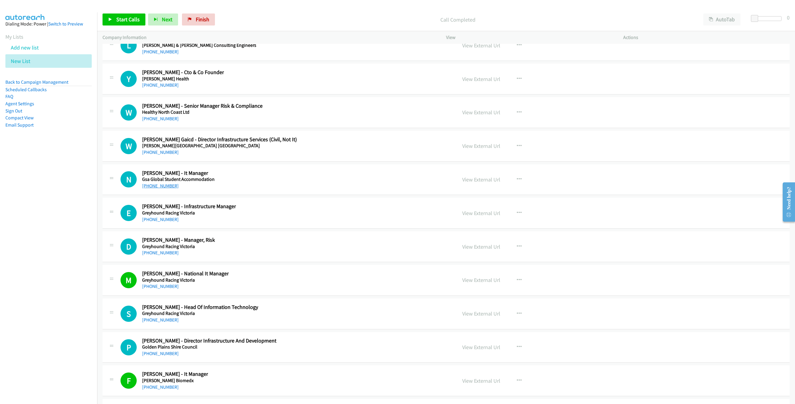
click at [156, 189] on link "[PHONE_NUMBER]" at bounding box center [160, 186] width 37 height 6
click at [445, 189] on div "N Callback Scheduled Nathan Krake - It Manager Gsa Global Student Accommodation…" at bounding box center [285, 180] width 331 height 20
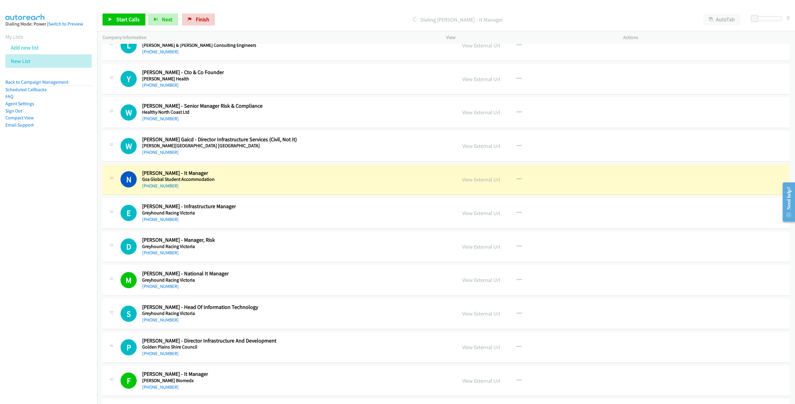
click at [479, 189] on div "View External Url View External Url Schedule/Manage Callback Start Calls Here R…" at bounding box center [548, 180] width 183 height 20
click at [480, 183] on link "View External Url" at bounding box center [481, 179] width 38 height 7
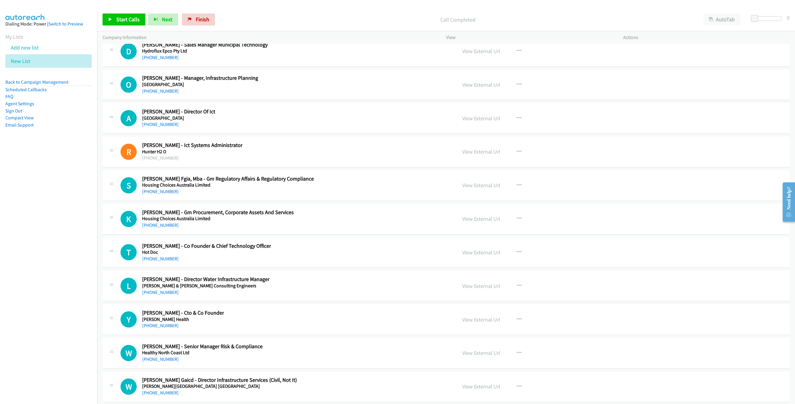
scroll to position [7796, 0]
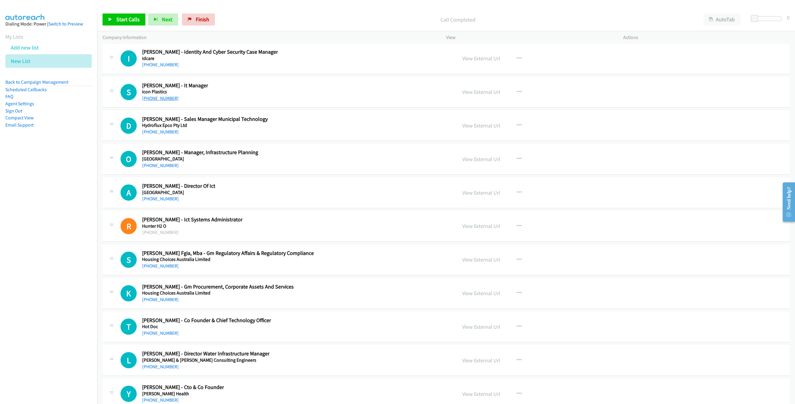
click at [160, 101] on link "[PHONE_NUMBER]" at bounding box center [160, 98] width 37 height 6
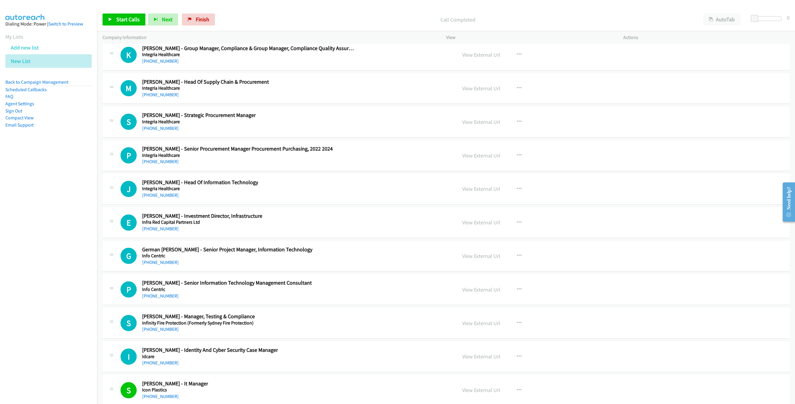
scroll to position [7481, 0]
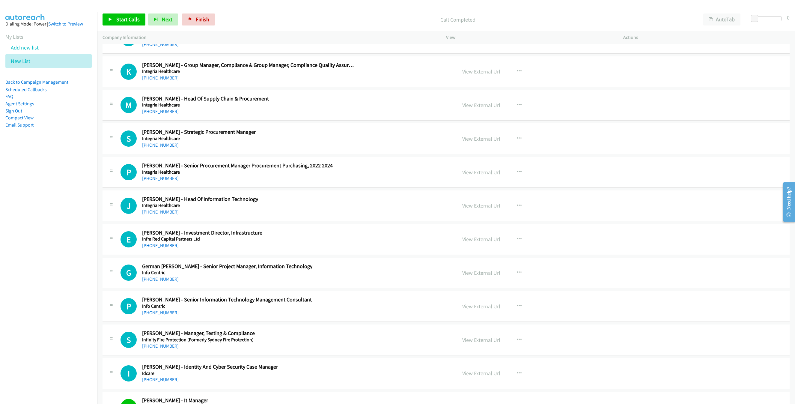
click at [153, 215] on link "[PHONE_NUMBER]" at bounding box center [160, 212] width 37 height 6
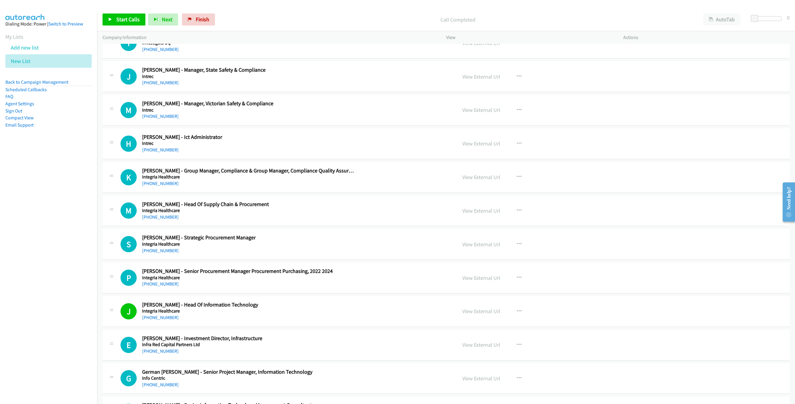
scroll to position [7346, 0]
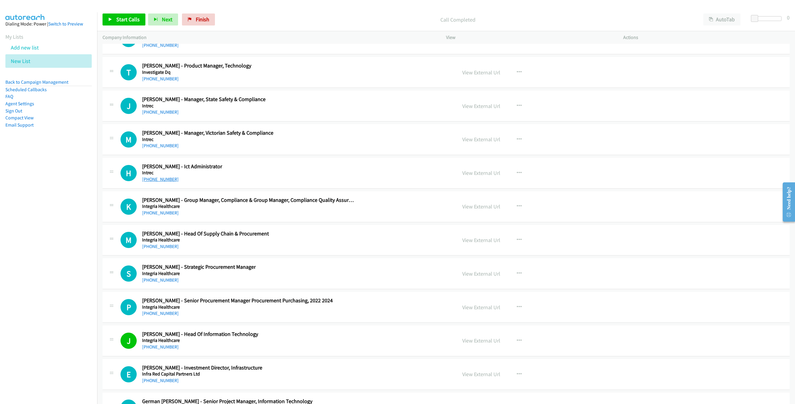
click at [157, 182] on link "[PHONE_NUMBER]" at bounding box center [160, 179] width 37 height 6
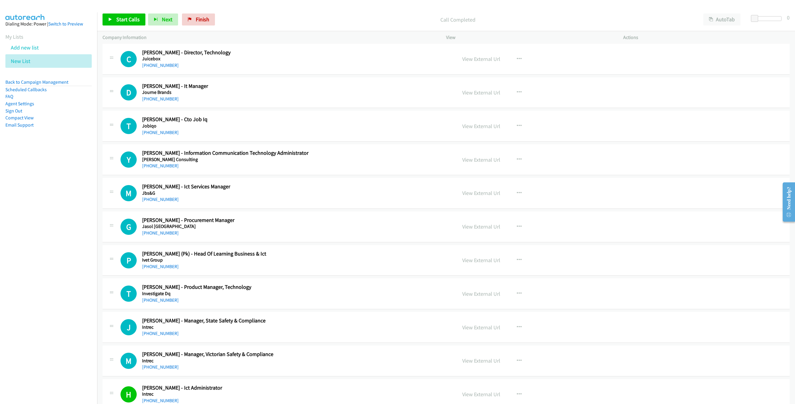
scroll to position [7122, 0]
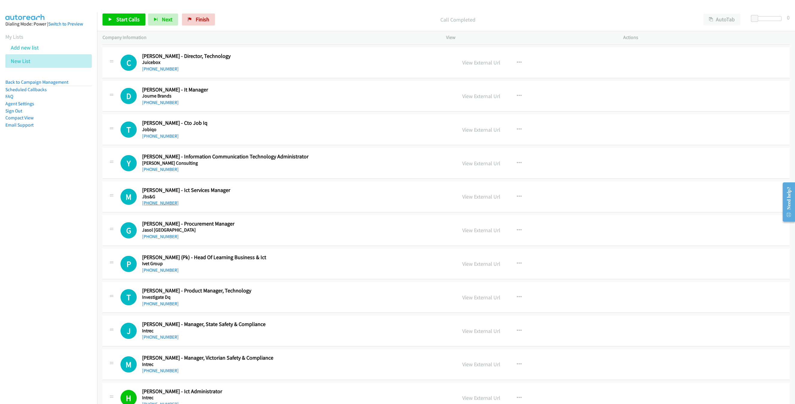
click at [155, 206] on link "[PHONE_NUMBER]" at bounding box center [160, 203] width 37 height 6
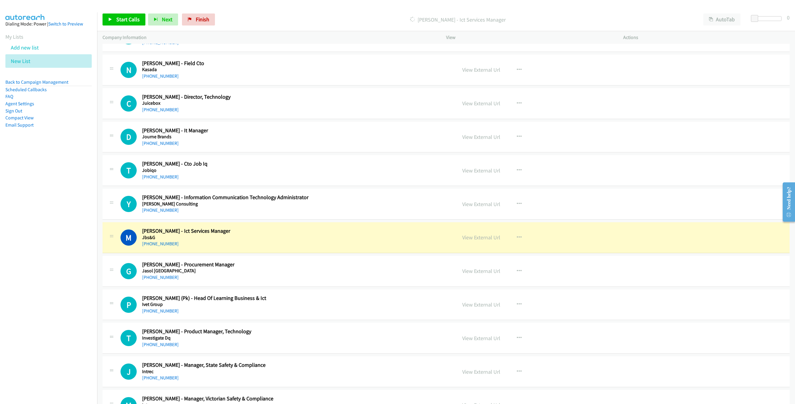
scroll to position [7077, 0]
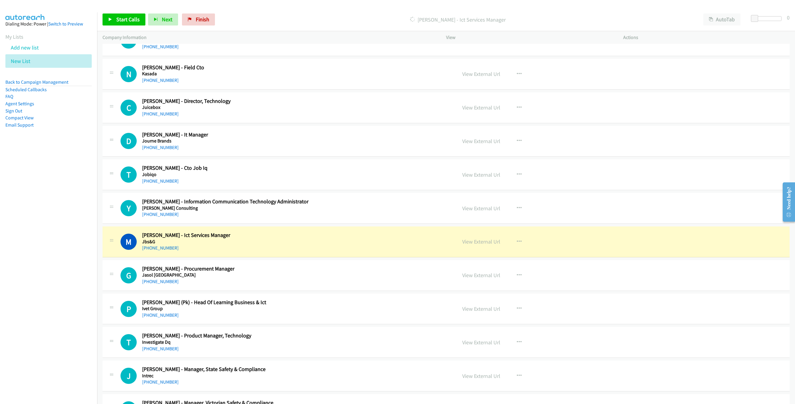
drag, startPoint x: 337, startPoint y: 272, endPoint x: 343, endPoint y: 273, distance: 6.3
click at [337, 245] on h5 "Jbs&G" at bounding box center [249, 242] width 214 height 6
click at [473, 245] on link "View External Url" at bounding box center [481, 241] width 38 height 7
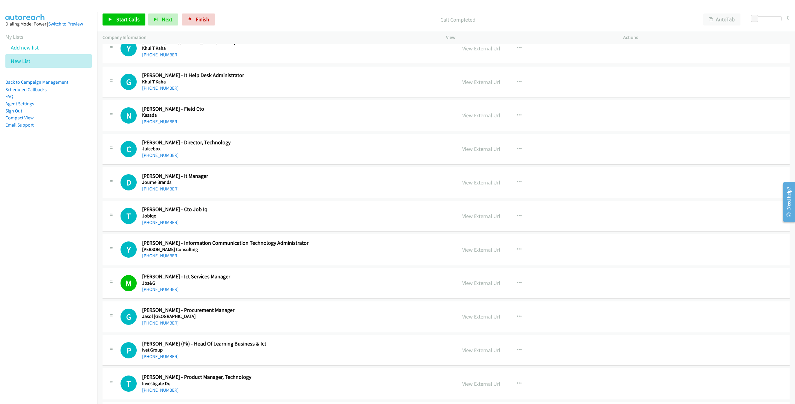
scroll to position [7032, 0]
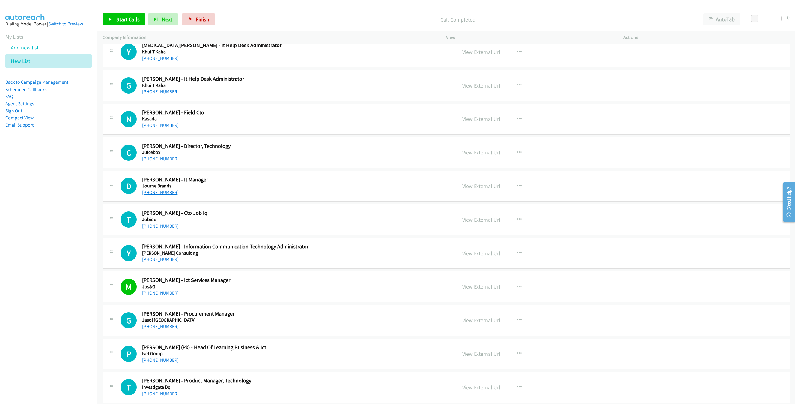
click at [150, 195] on link "[PHONE_NUMBER]" at bounding box center [160, 192] width 37 height 6
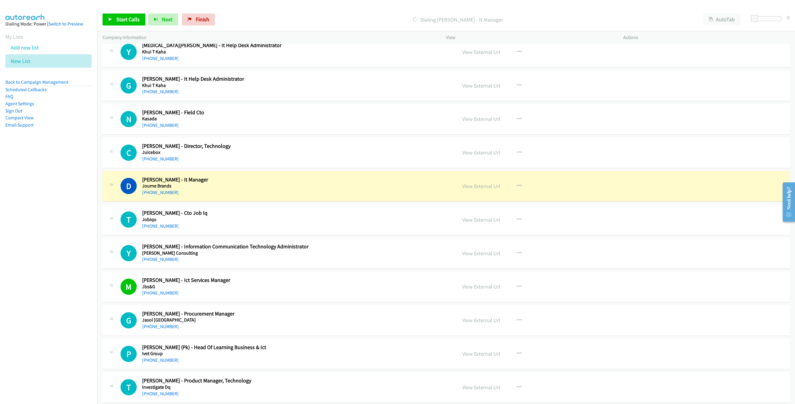
drag, startPoint x: 338, startPoint y: 223, endPoint x: 438, endPoint y: 223, distance: 99.8
click at [338, 196] on div "[PHONE_NUMBER]" at bounding box center [249, 192] width 214 height 7
click at [471, 189] on link "View External Url" at bounding box center [481, 186] width 38 height 7
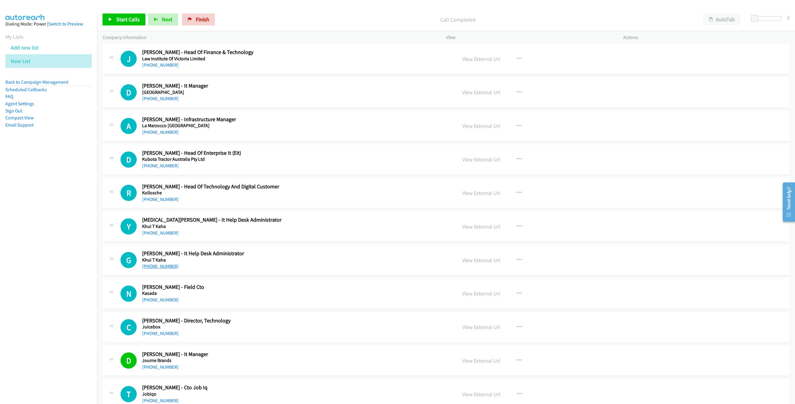
scroll to position [6852, 0]
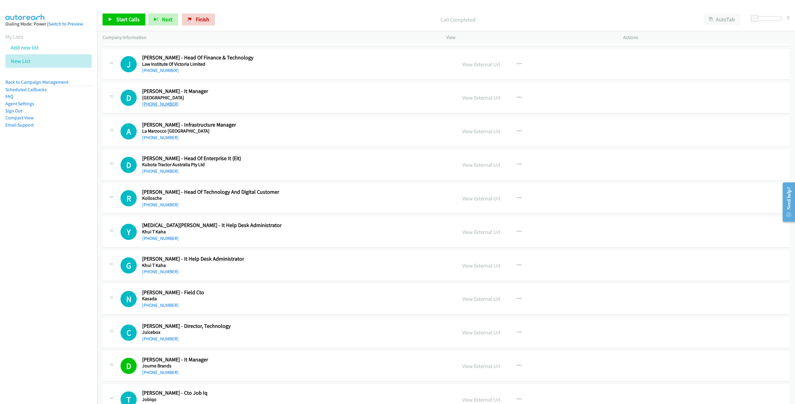
click at [155, 107] on link "[PHONE_NUMBER]" at bounding box center [160, 104] width 37 height 6
click at [278, 108] on div "[PHONE_NUMBER]" at bounding box center [249, 103] width 214 height 7
click at [490, 101] on link "View External Url" at bounding box center [481, 97] width 38 height 7
